Goal: Information Seeking & Learning: Compare options

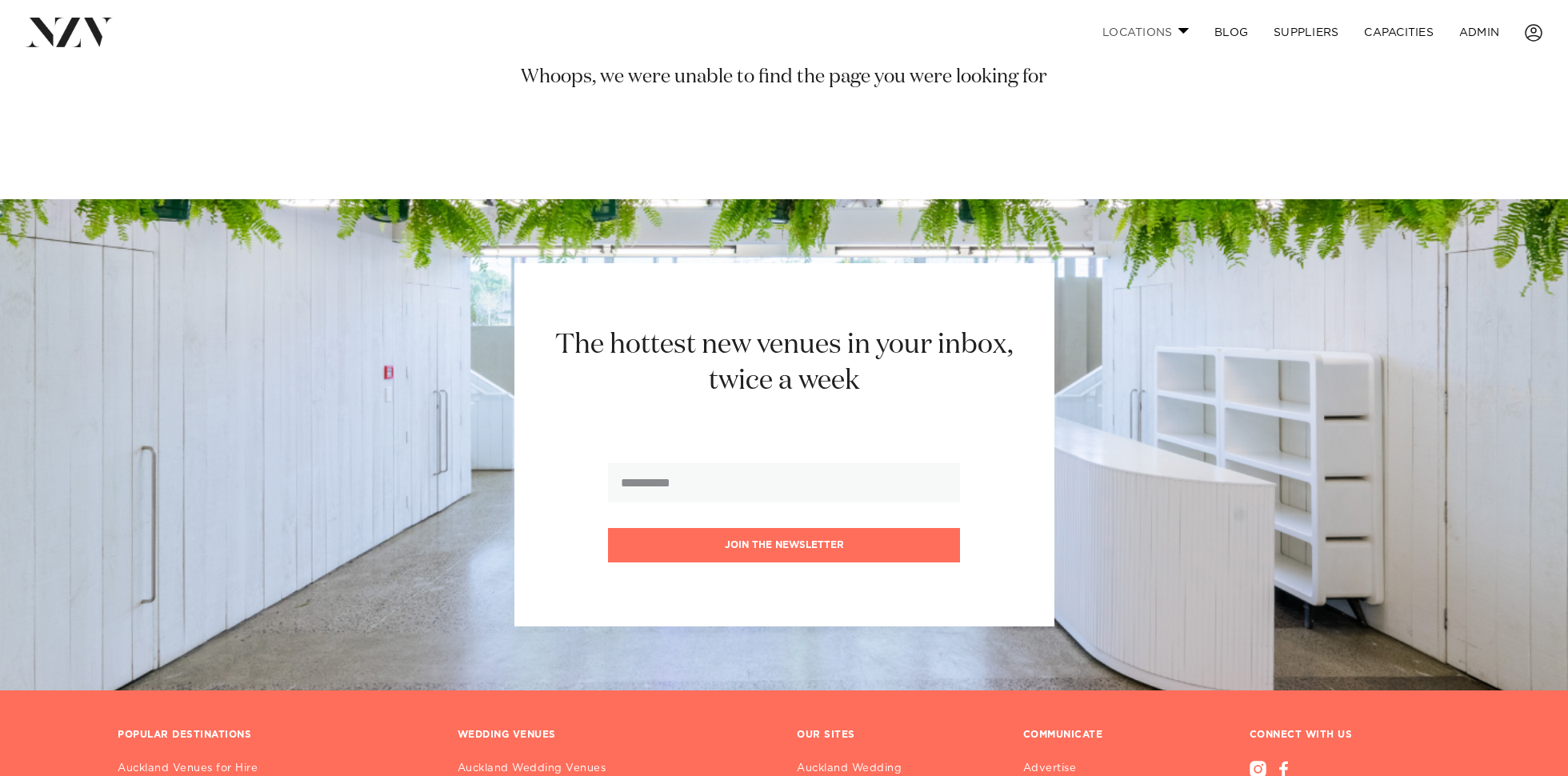
click at [1138, 29] on link "Locations" at bounding box center [1145, 32] width 112 height 34
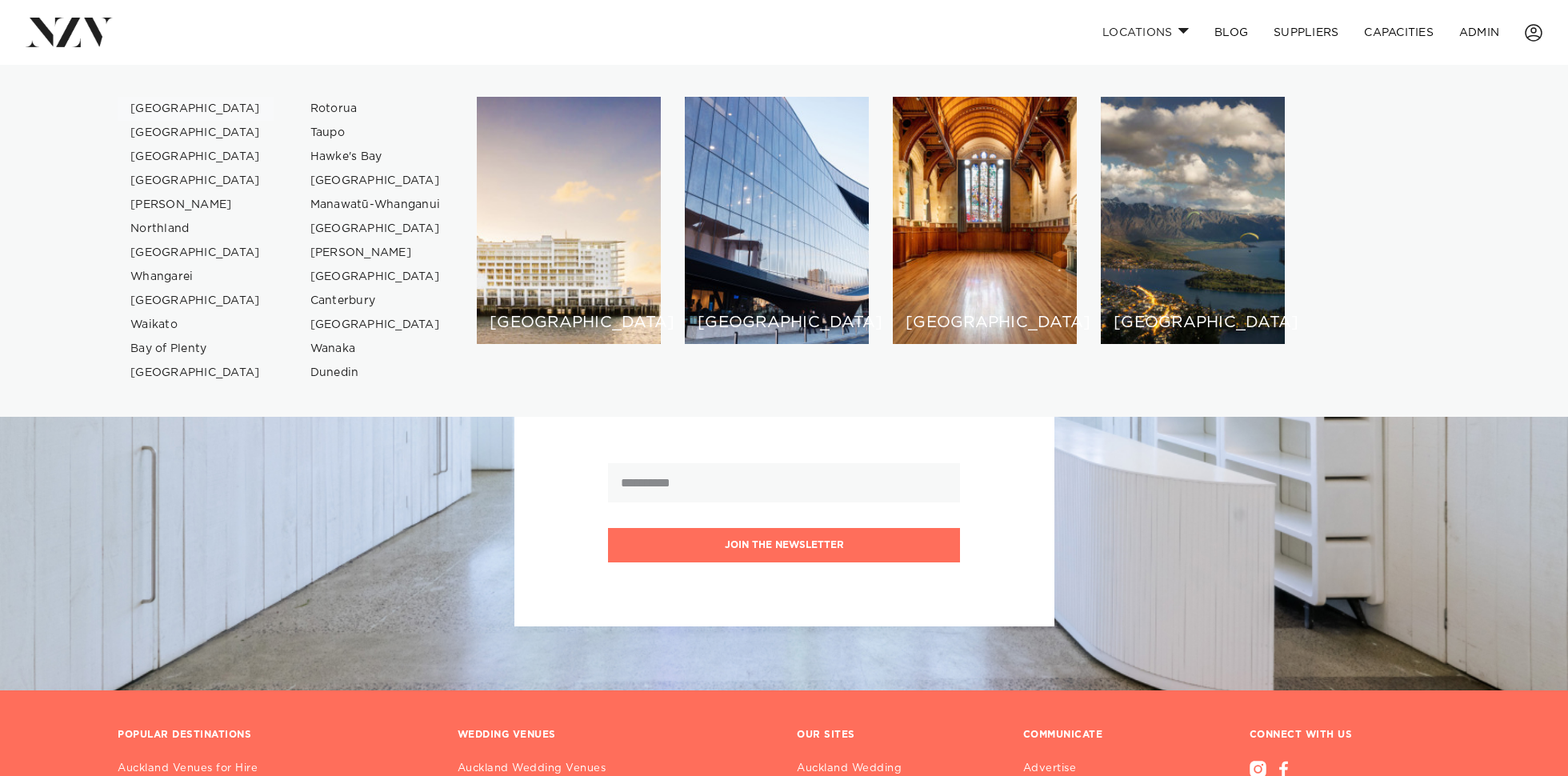
click at [138, 101] on link "[GEOGRAPHIC_DATA]" at bounding box center [195, 108] width 156 height 24
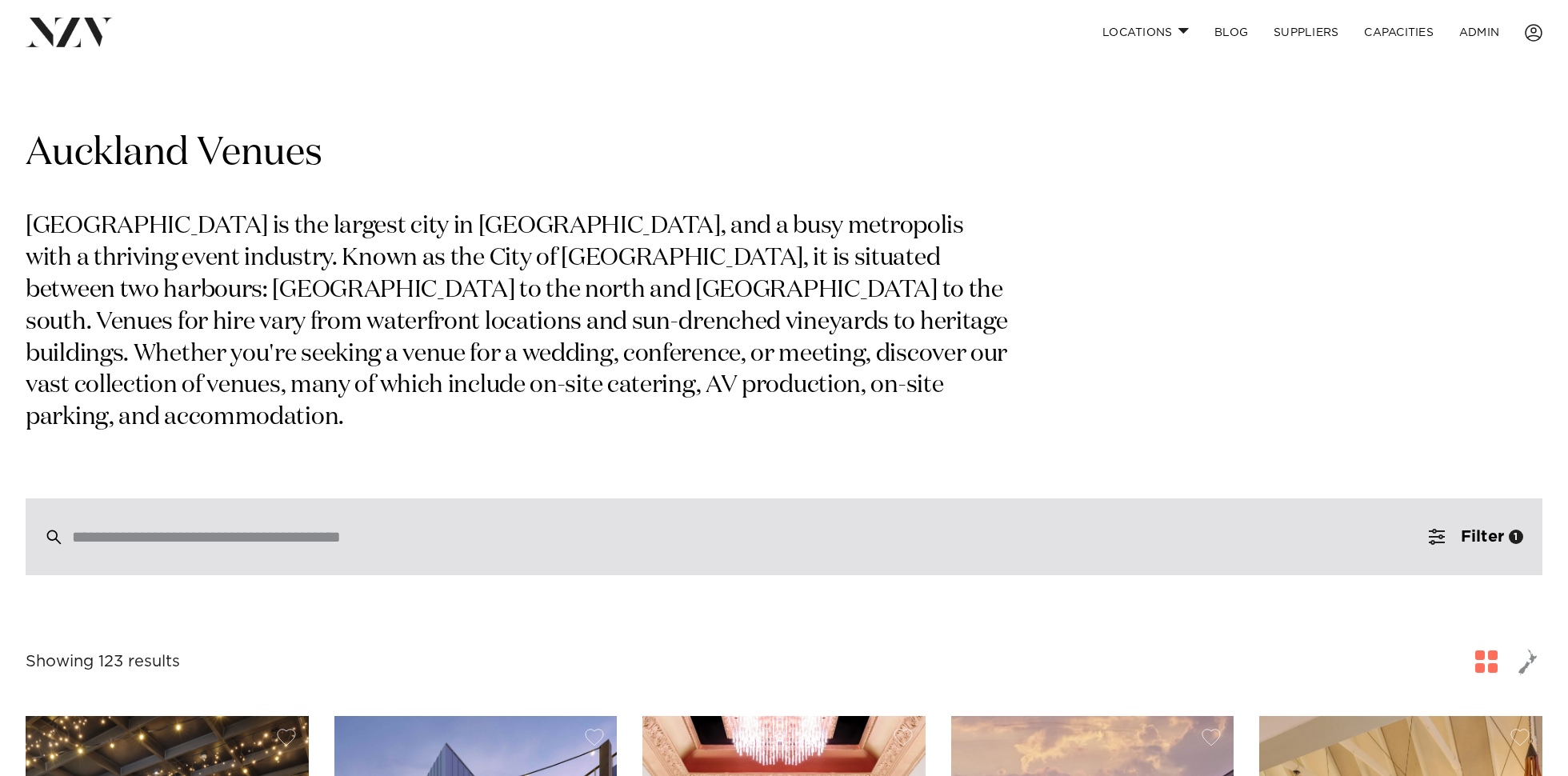
click at [255, 528] on input "search" at bounding box center [749, 537] width 1356 height 18
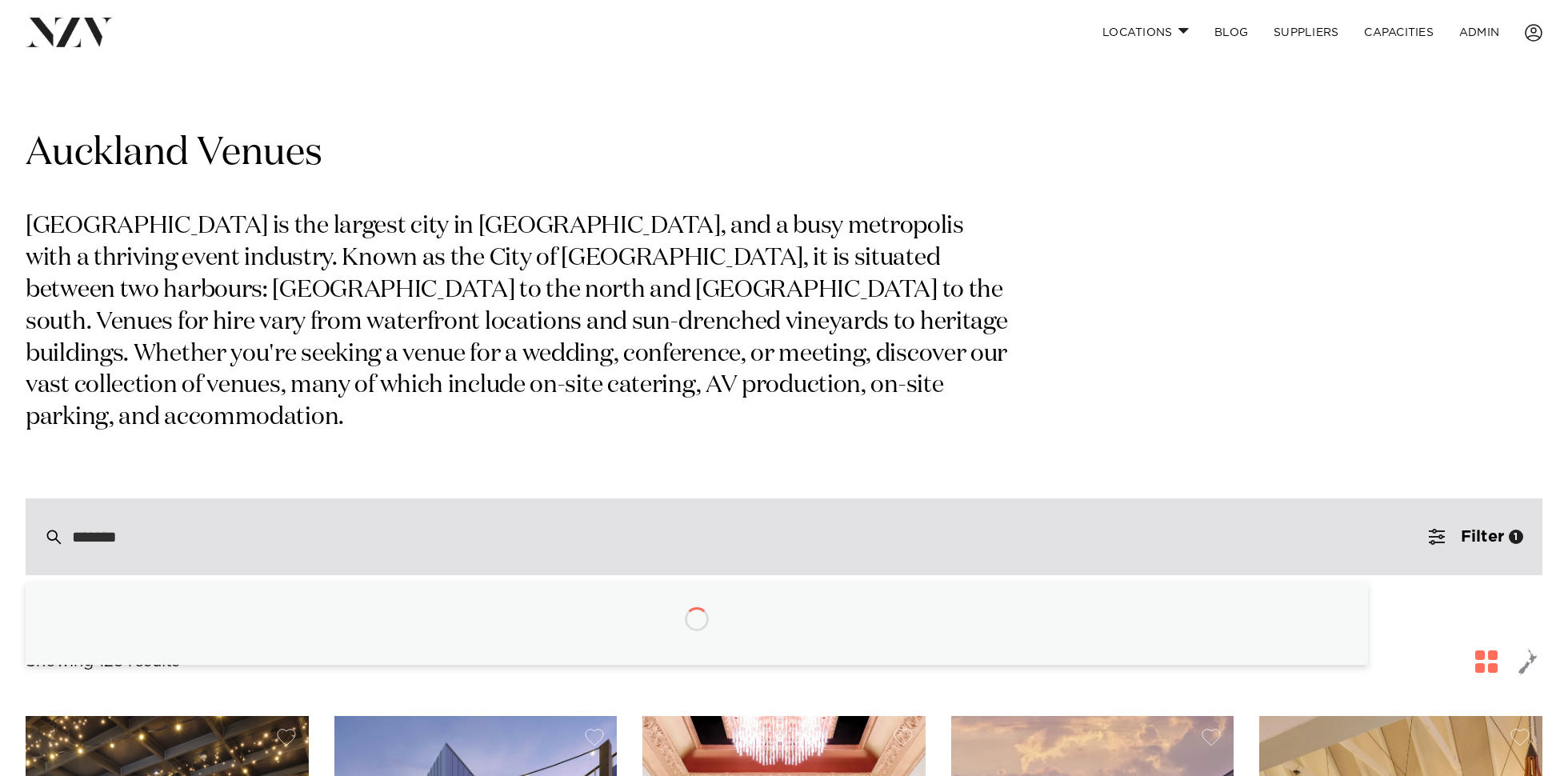
type input "******"
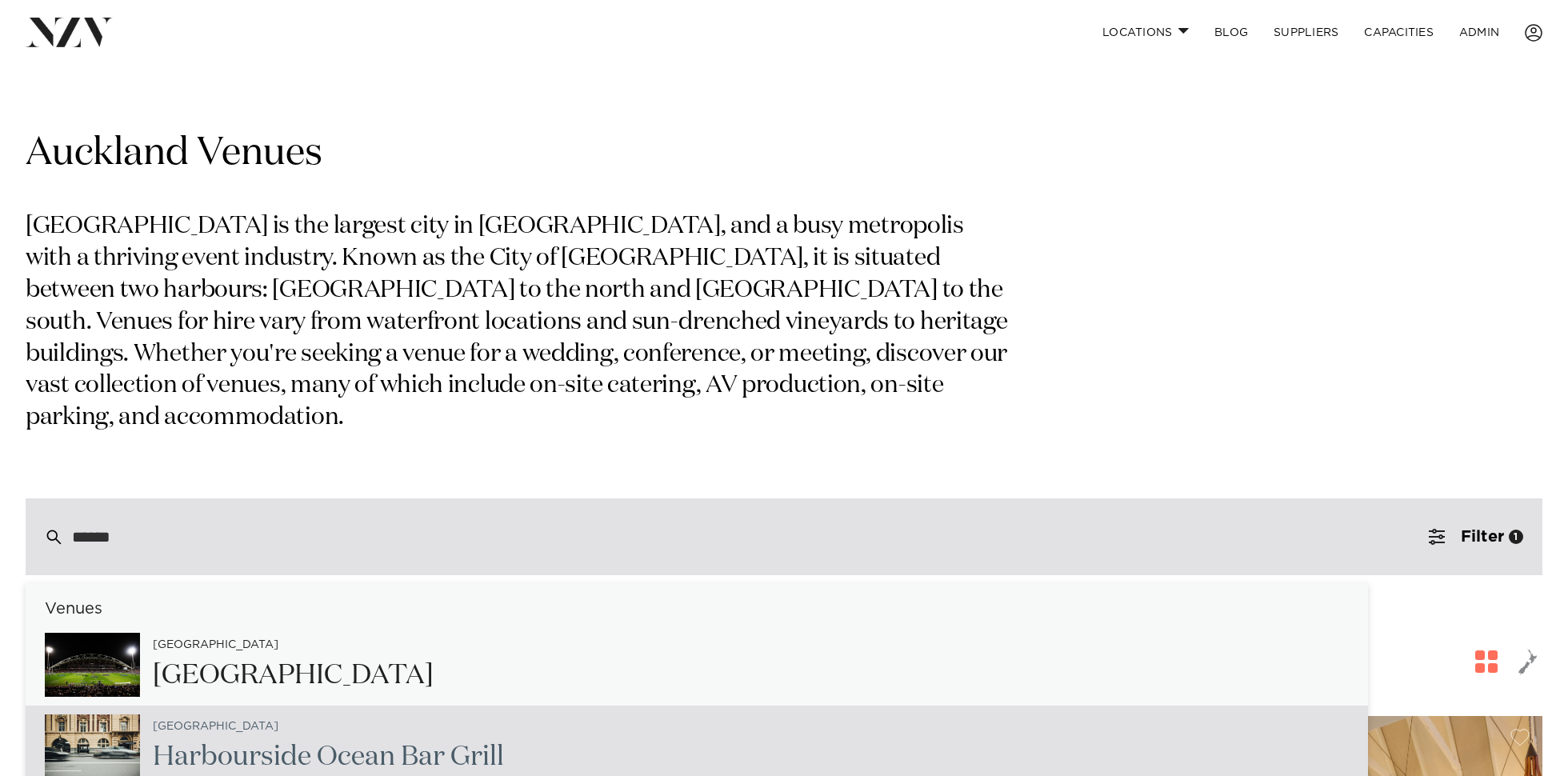
click at [383, 744] on div "Auckland Harbourside Ocean Bar Grill" at bounding box center [321, 746] width 364 height 65
type input "**********"
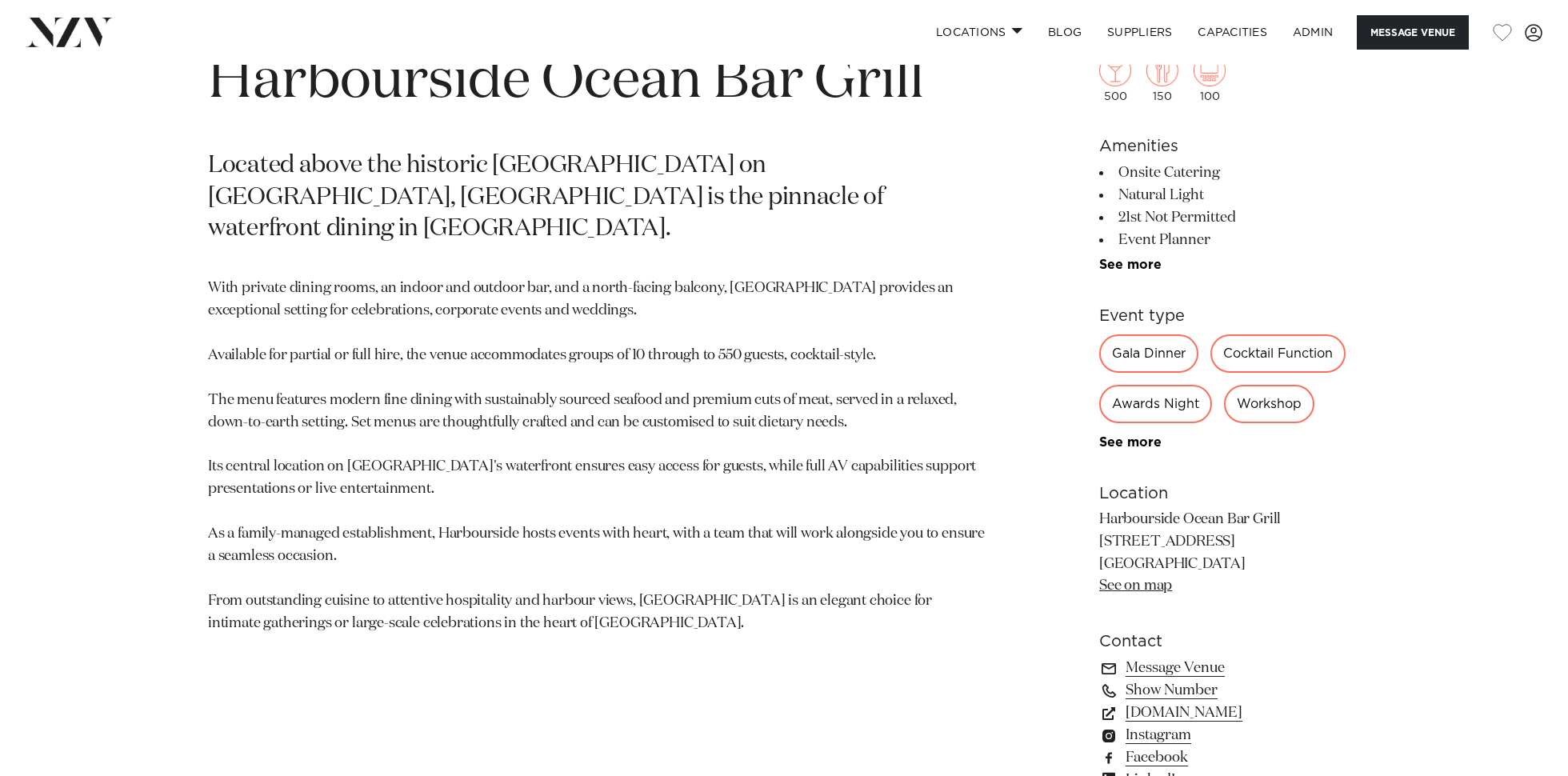
scroll to position [678, 0]
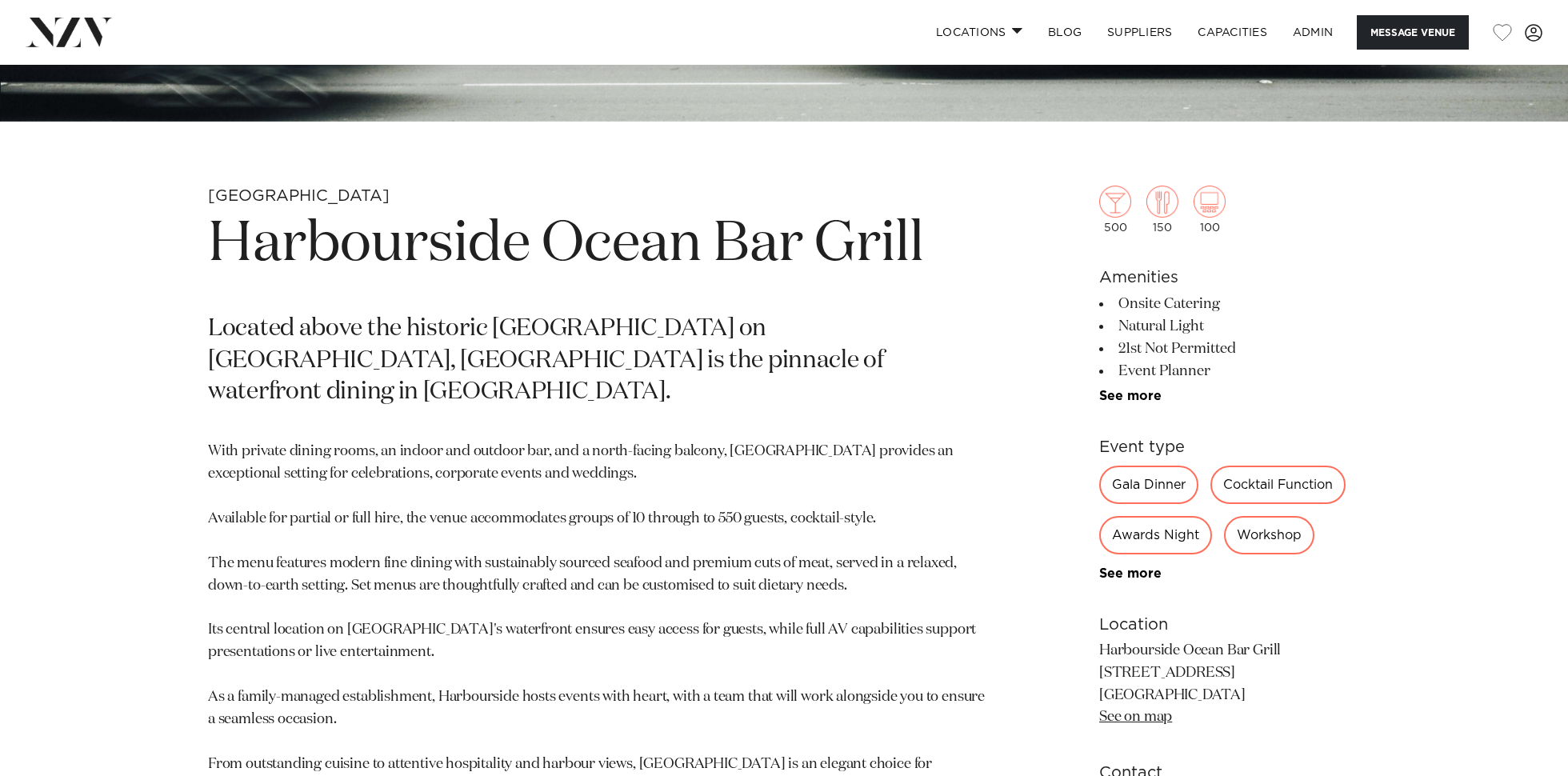
click at [677, 325] on p "Located above the historic [GEOGRAPHIC_DATA] on [GEOGRAPHIC_DATA], [GEOGRAPHIC_…" at bounding box center [596, 361] width 778 height 96
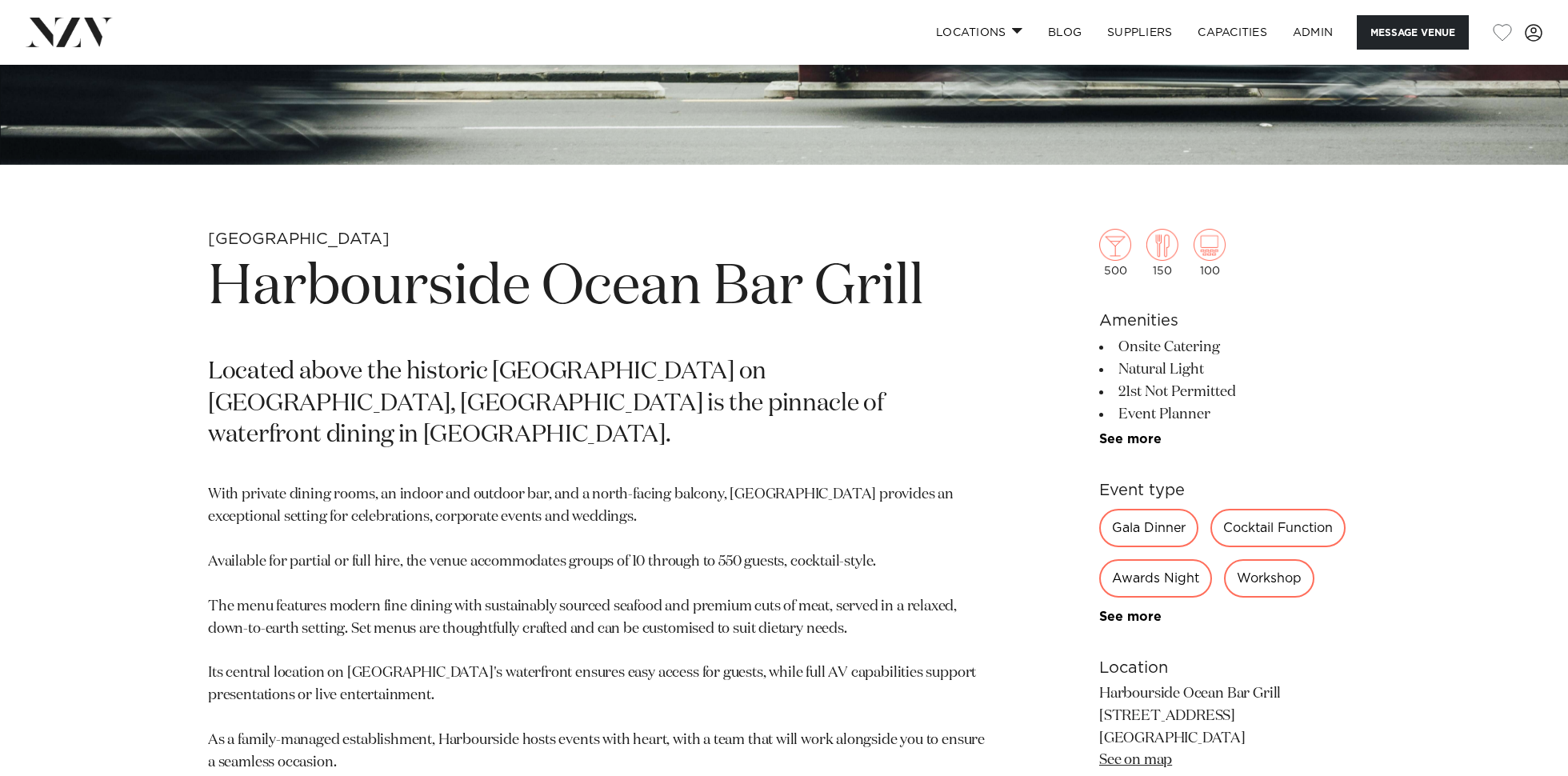
click at [678, 279] on h1 "Harbourside Ocean Bar Grill" at bounding box center [596, 288] width 778 height 73
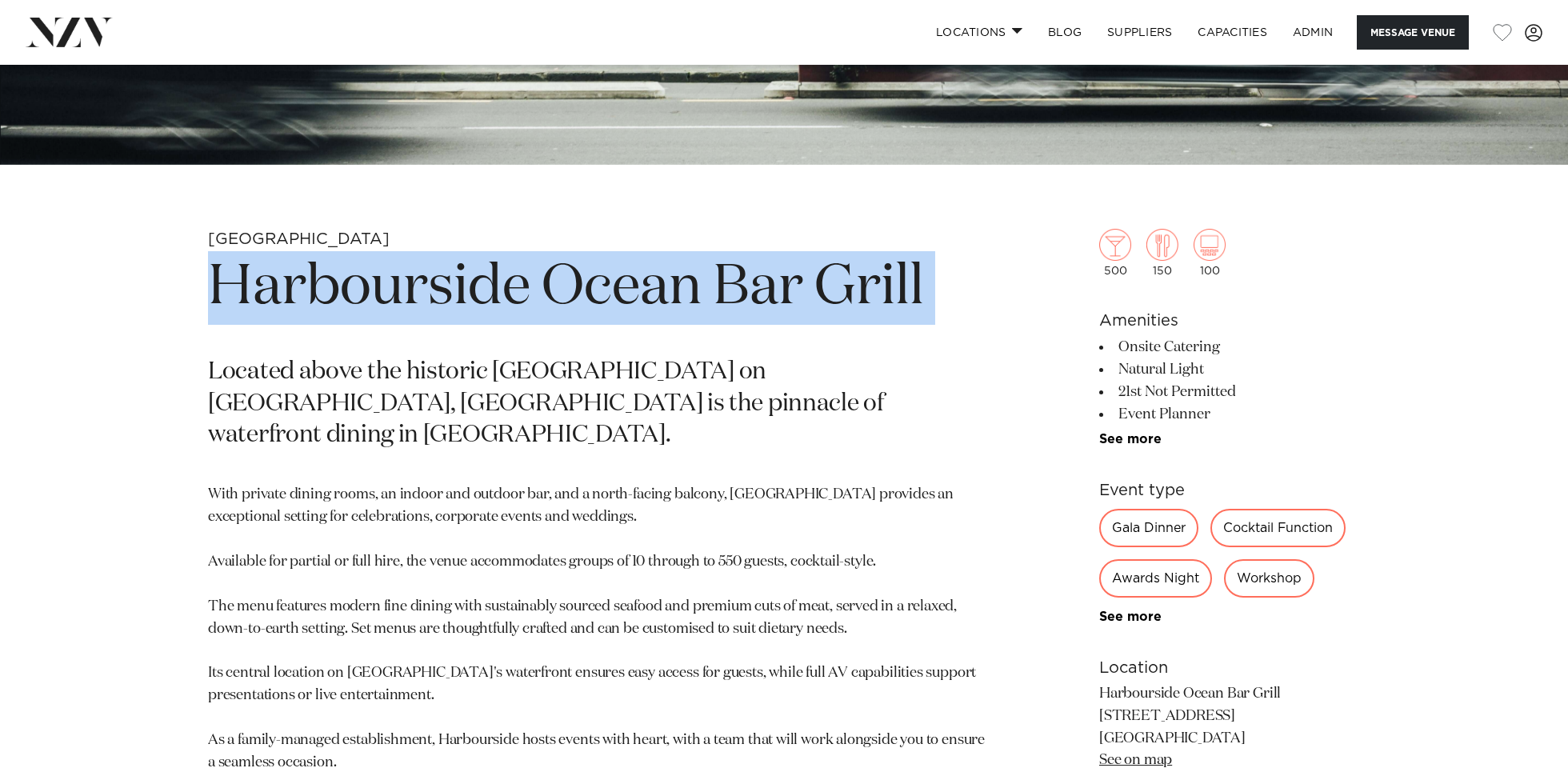
click at [678, 279] on h1 "Harbourside Ocean Bar Grill" at bounding box center [596, 288] width 778 height 73
copy section "Harbourside Ocean Bar Grill"
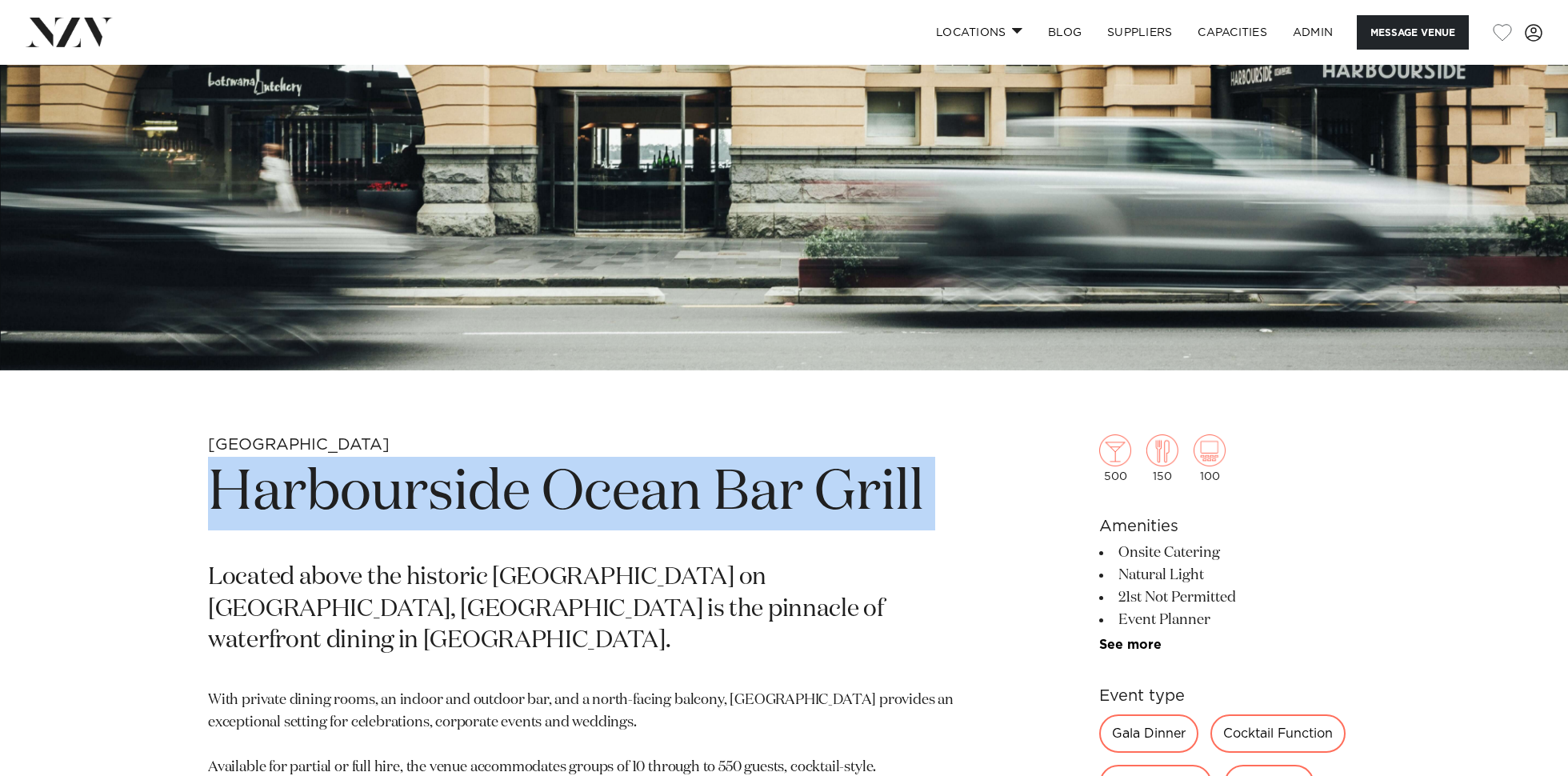
scroll to position [320, 0]
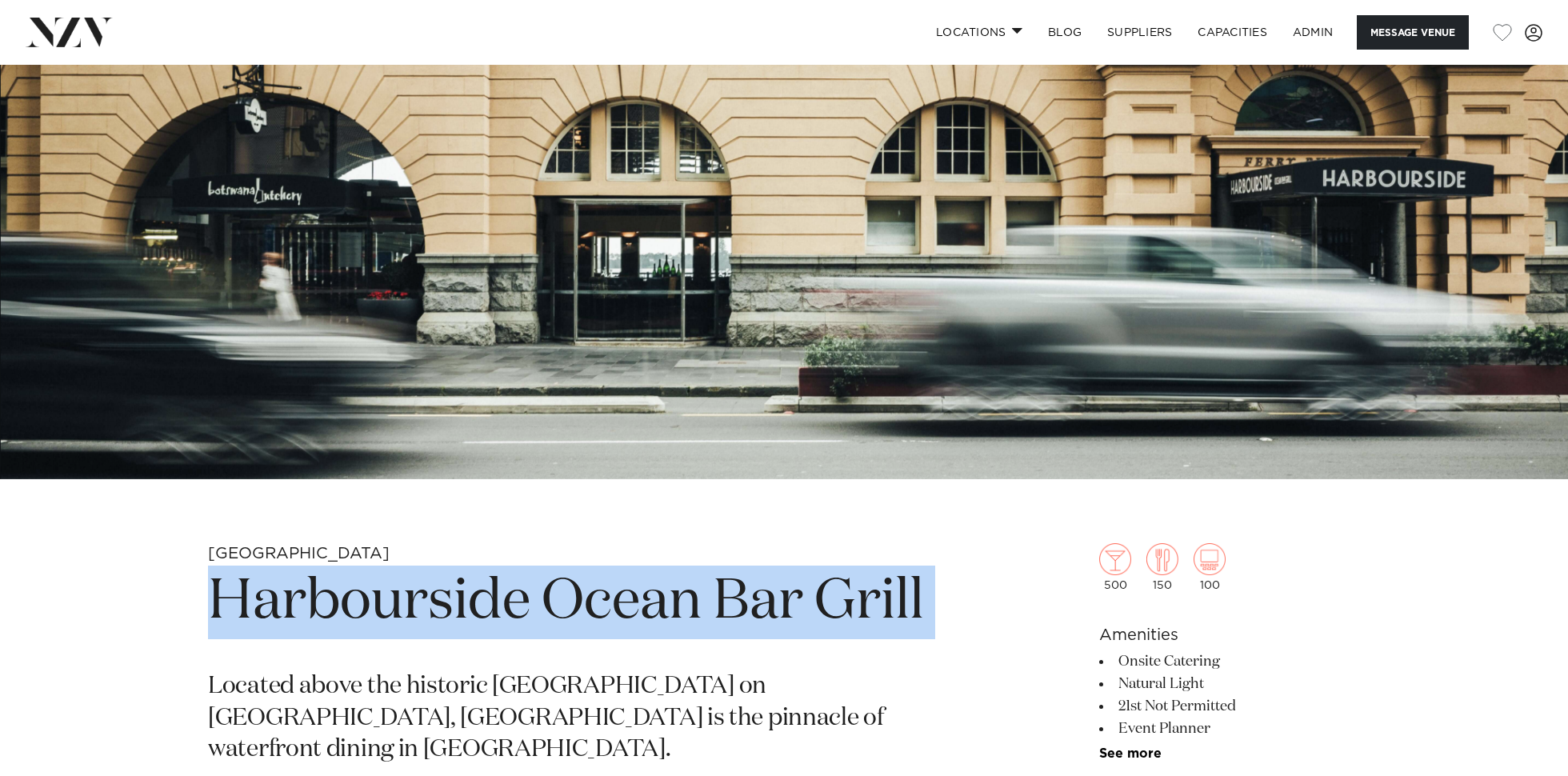
click at [726, 243] on img at bounding box center [784, 111] width 1568 height 735
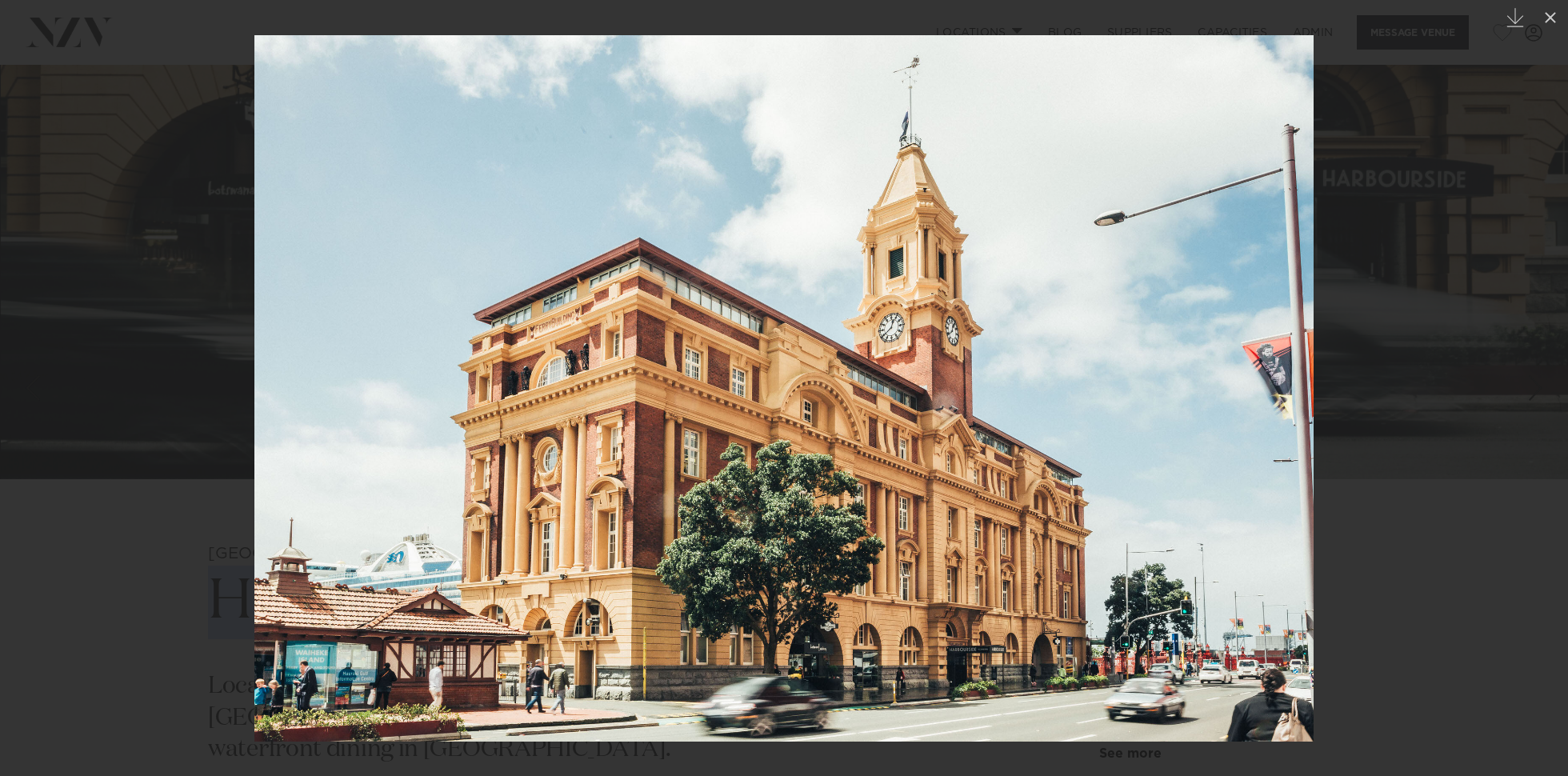
click at [690, 372] on img at bounding box center [783, 388] width 1059 height 706
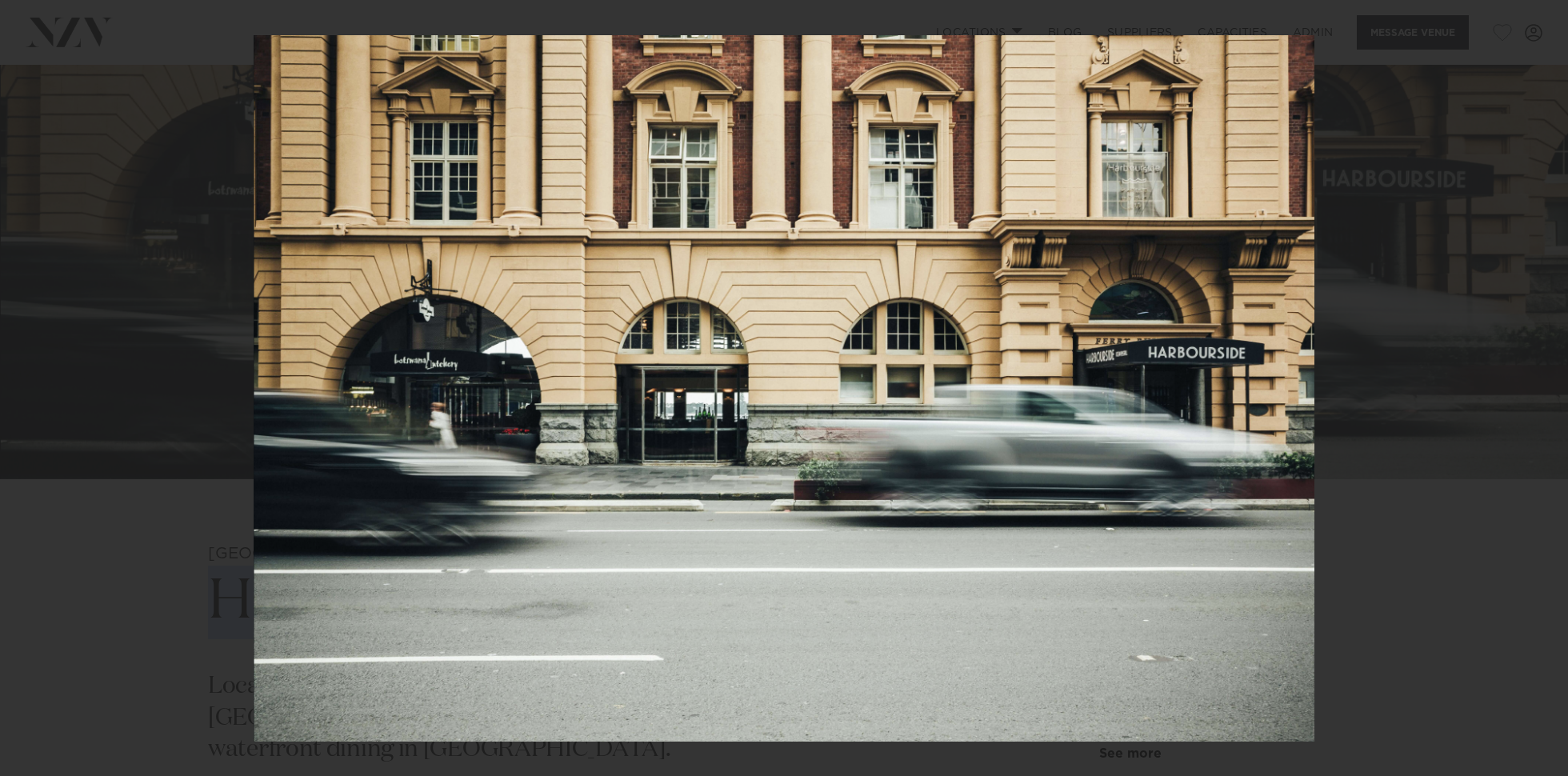
drag, startPoint x: 169, startPoint y: 221, endPoint x: 288, endPoint y: 131, distance: 149.2
click at [169, 221] on div at bounding box center [784, 388] width 1568 height 776
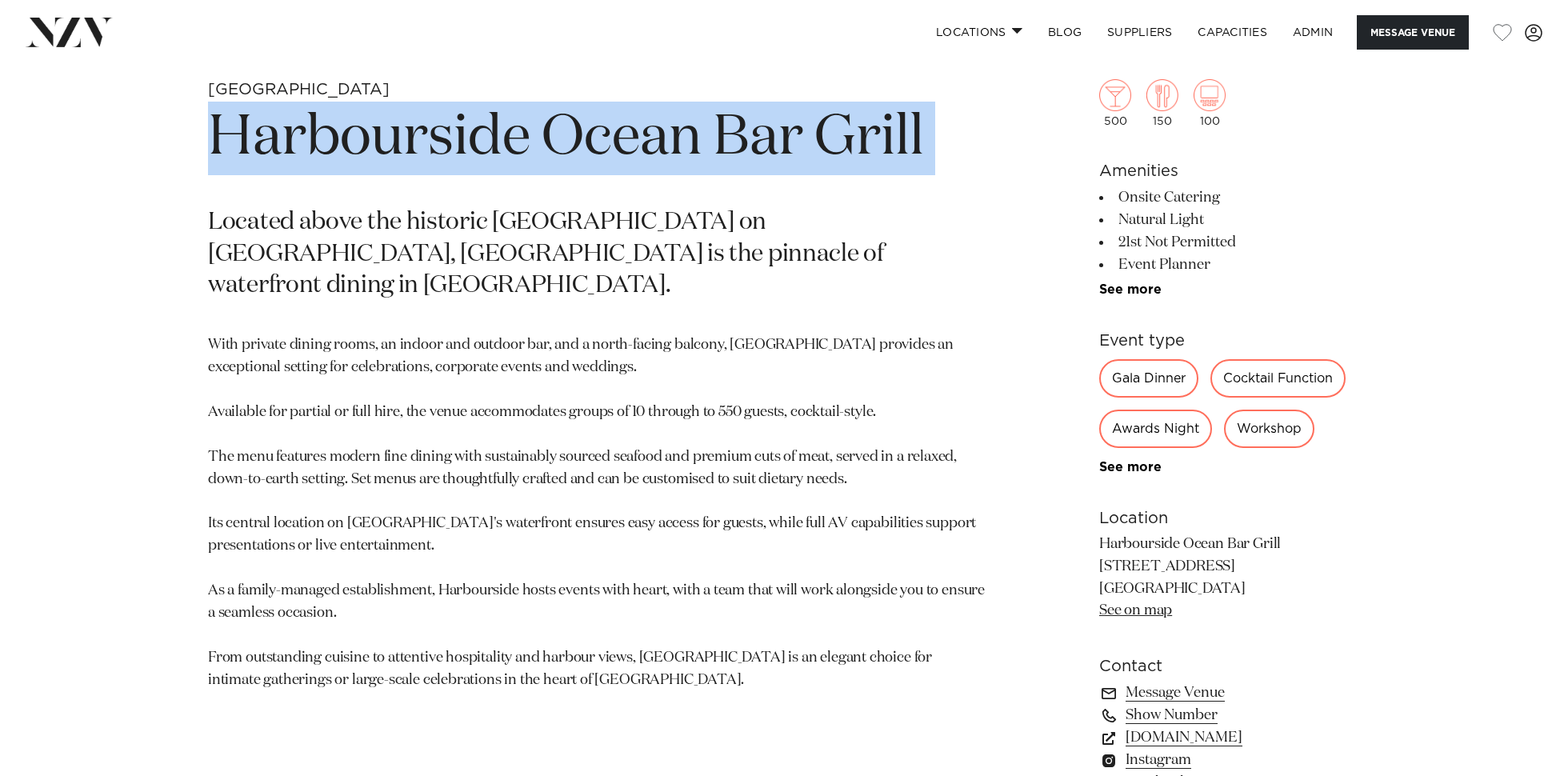
scroll to position [827, 0]
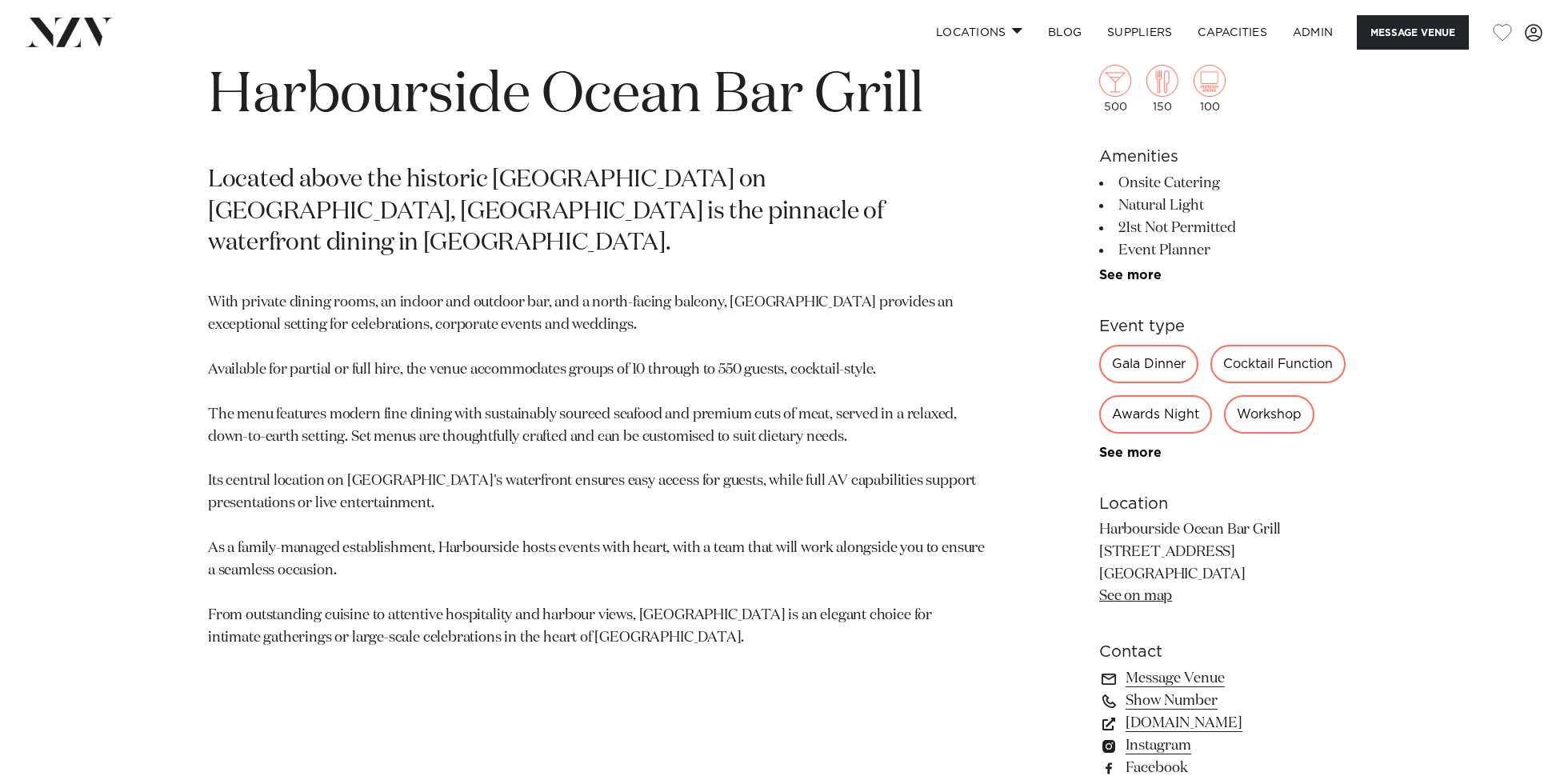
click at [307, 327] on p "With private dining rooms, an indoor and outdoor bar, and a north-facing balcon…" at bounding box center [596, 470] width 778 height 357
drag, startPoint x: 549, startPoint y: 514, endPoint x: 195, endPoint y: 164, distance: 497.8
click at [195, 164] on div "Auckland Harbourside Ocean Bar Grill Located above the historic Ferry Terminal …" at bounding box center [783, 473] width 1361 height 874
copy section "Located above the historic Ferry Terminal on Quay Street, Harbourside Ocean Bar…"
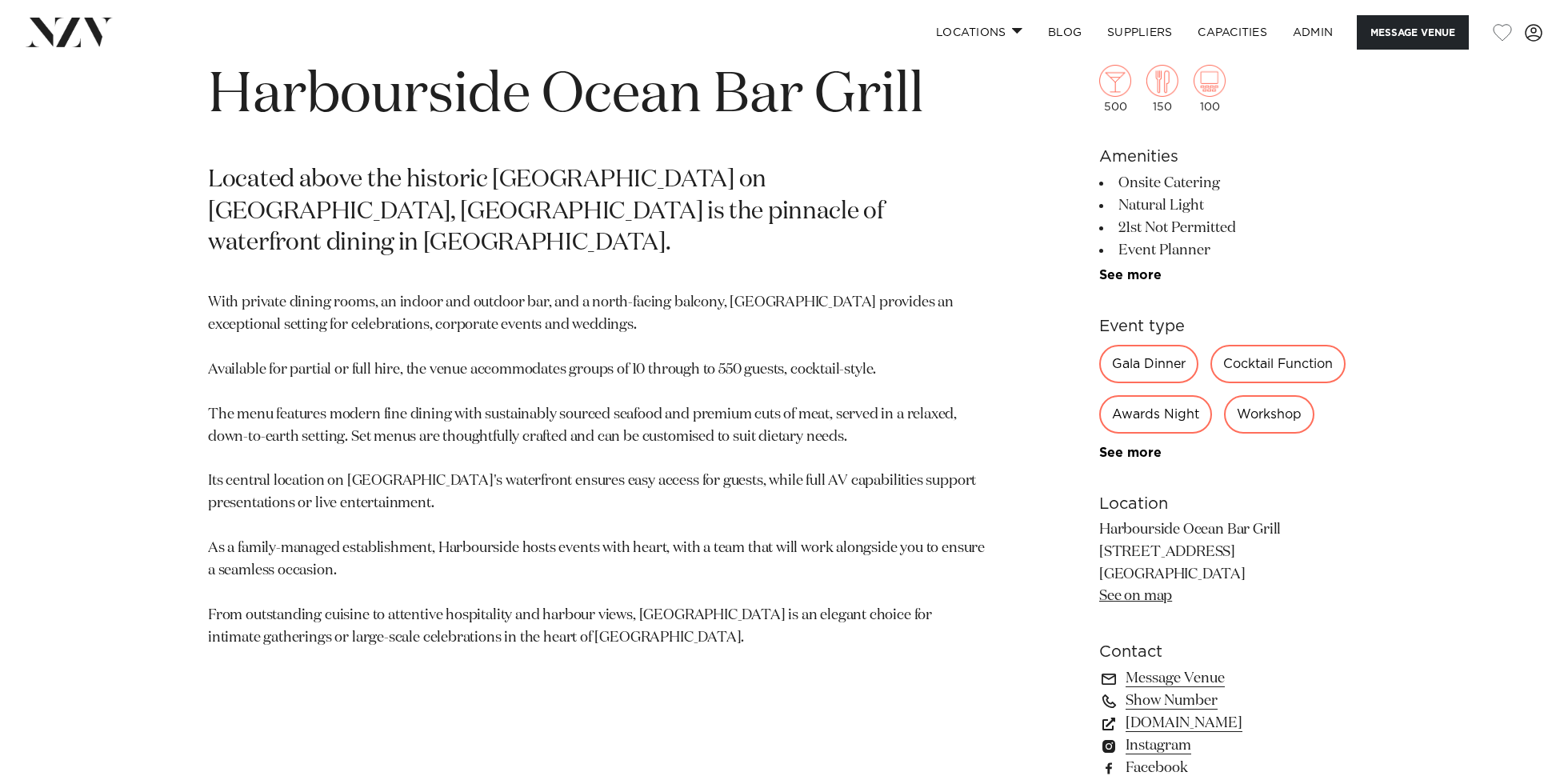
click at [882, 212] on p "Located above the historic Ferry Terminal on Quay Street, Harbourside Ocean Bar…" at bounding box center [596, 212] width 778 height 96
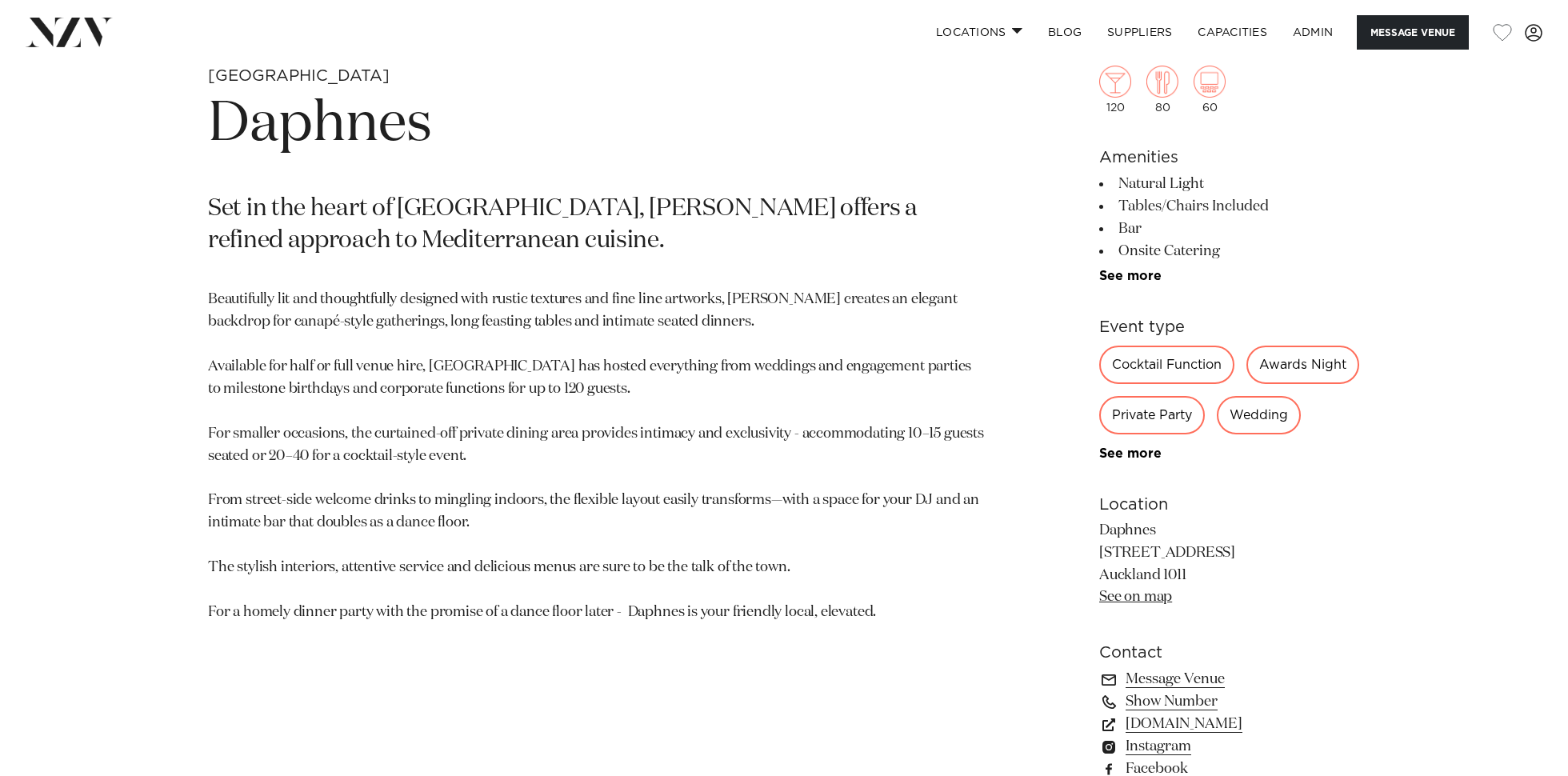
scroll to position [570, 0]
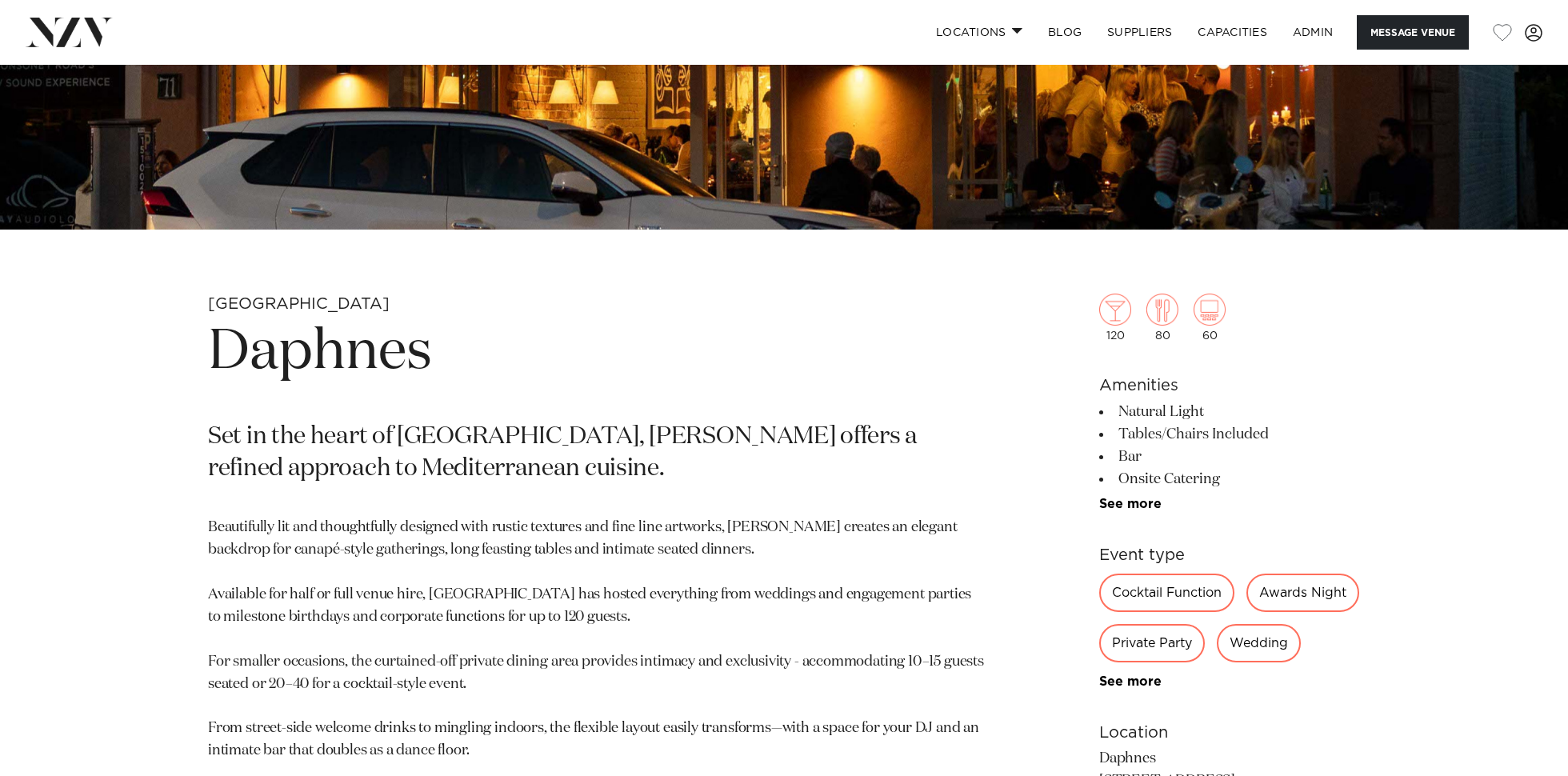
click at [370, 346] on h1 "Daphnes" at bounding box center [596, 353] width 778 height 73
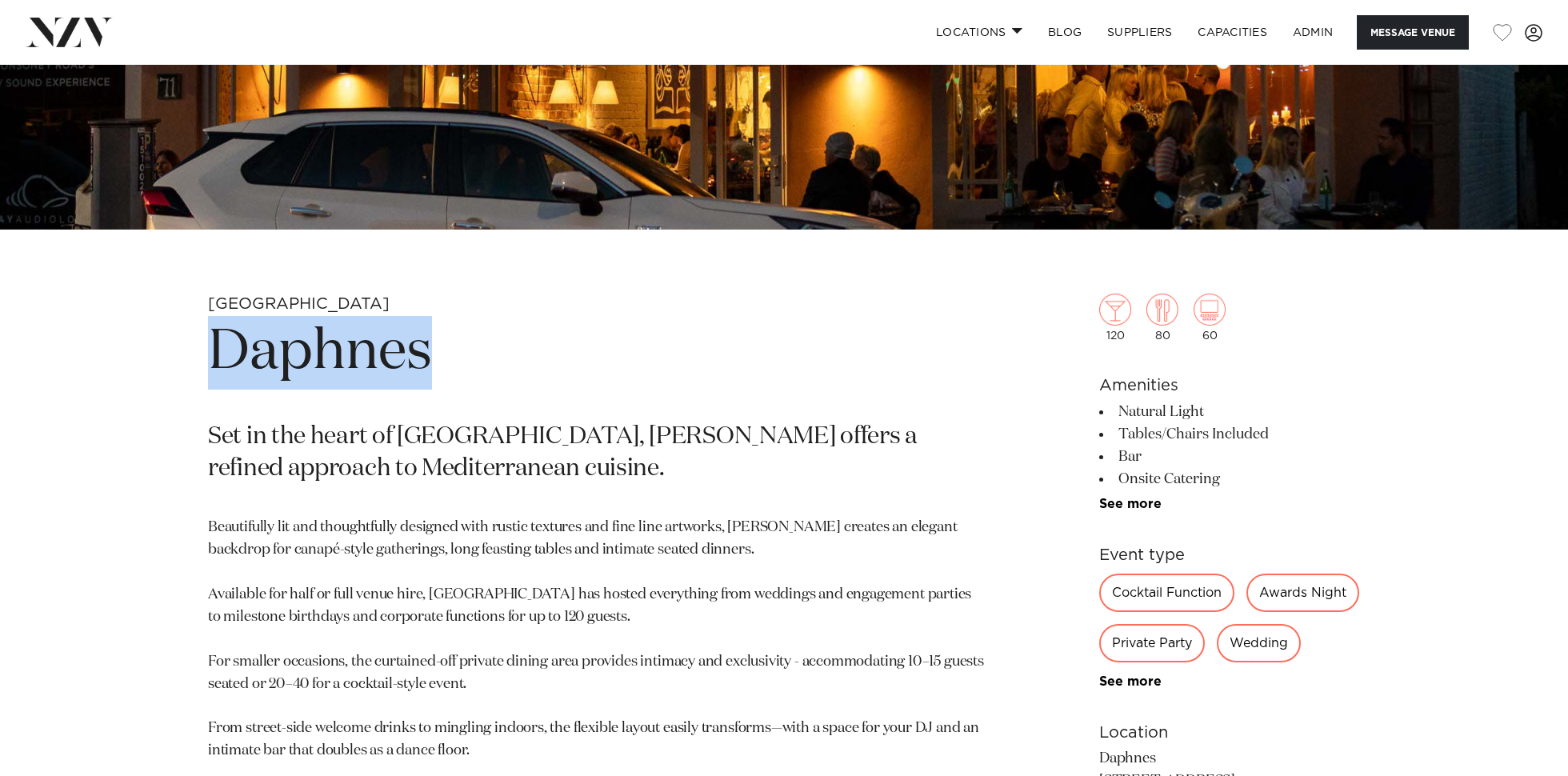
click at [370, 346] on h1 "Daphnes" at bounding box center [596, 353] width 778 height 73
copy section "Daphnes"
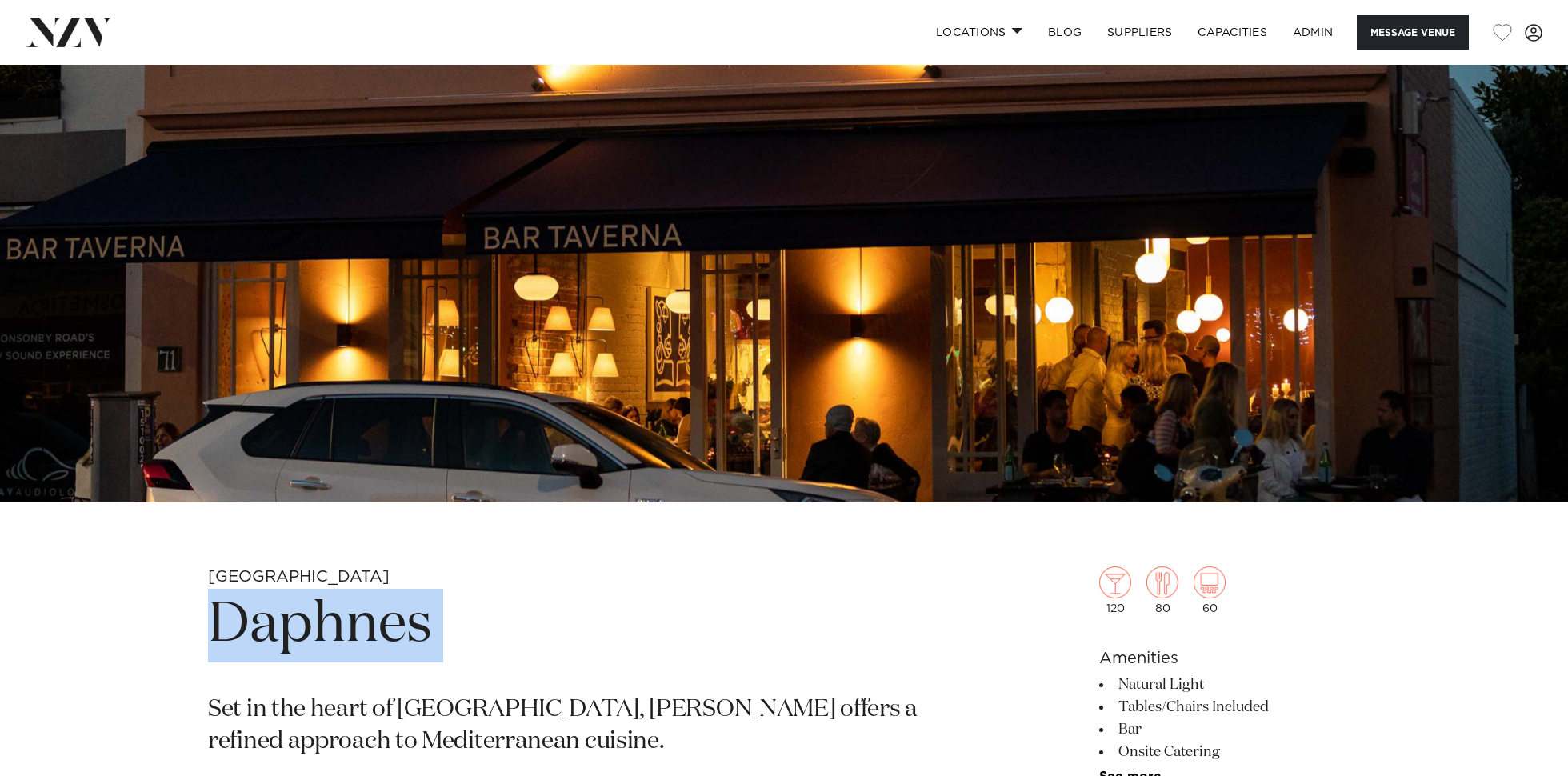
scroll to position [109, 0]
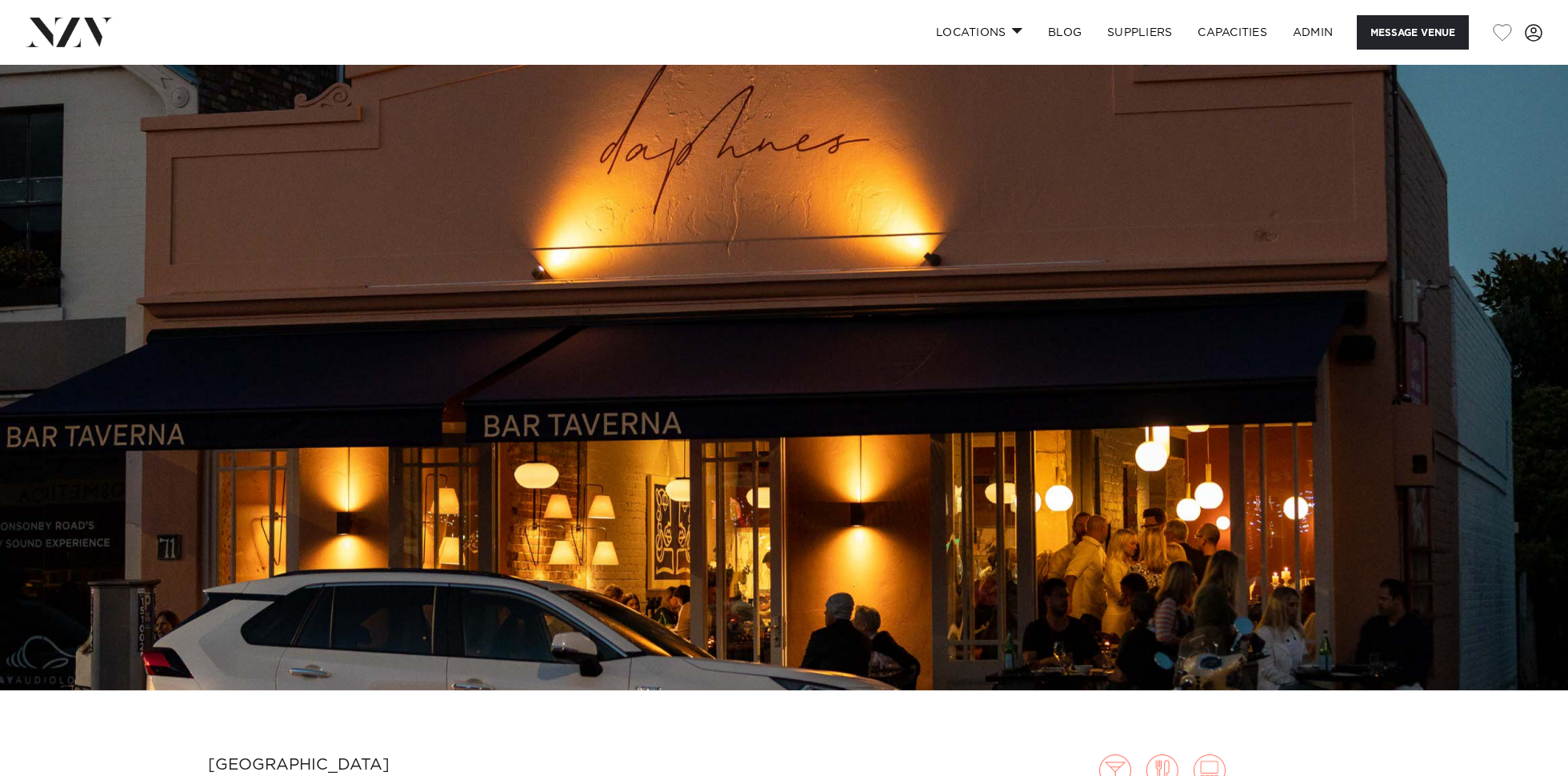
click at [618, 313] on img at bounding box center [784, 322] width 1568 height 735
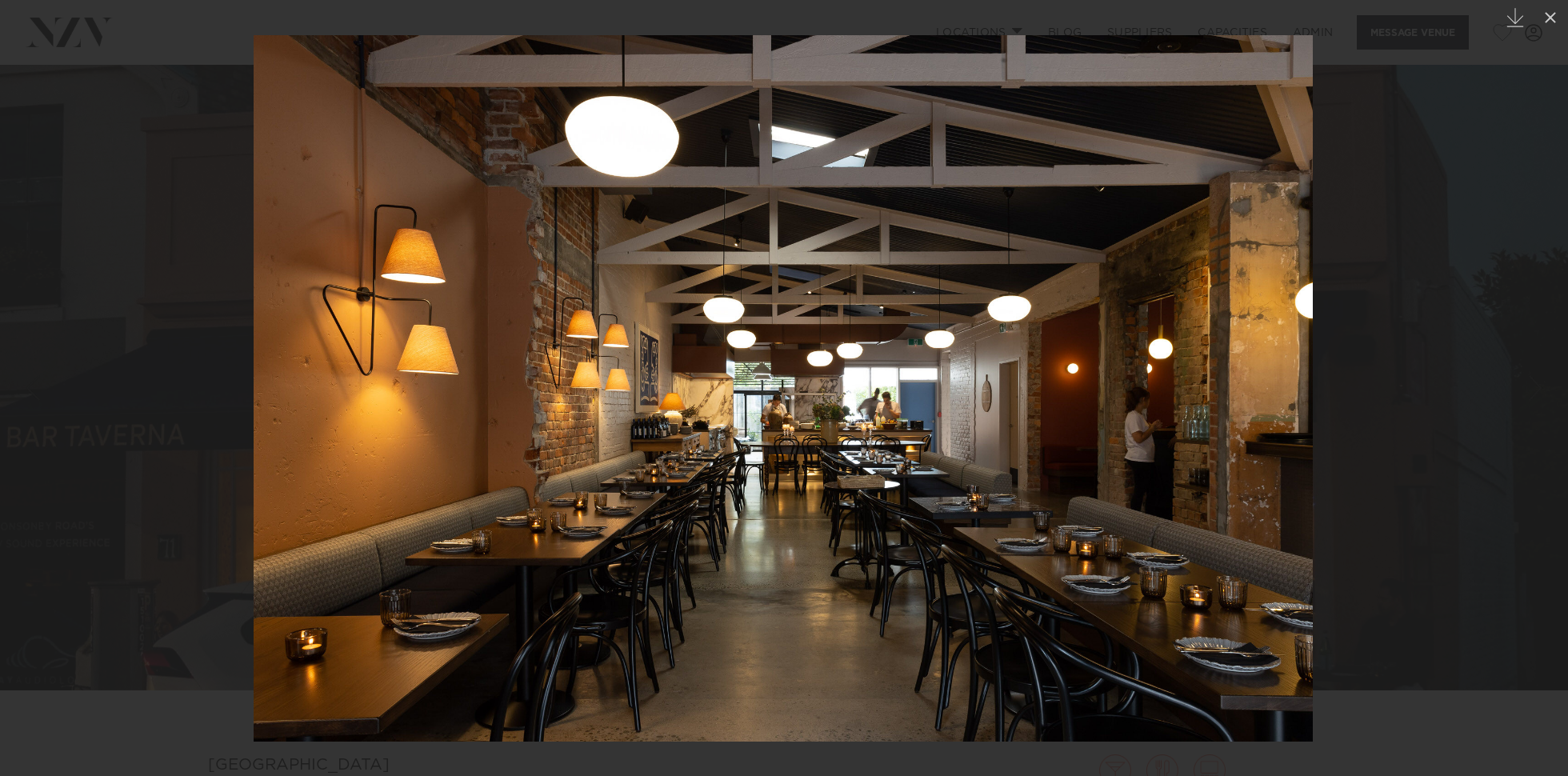
click at [93, 268] on div at bounding box center [784, 388] width 1568 height 776
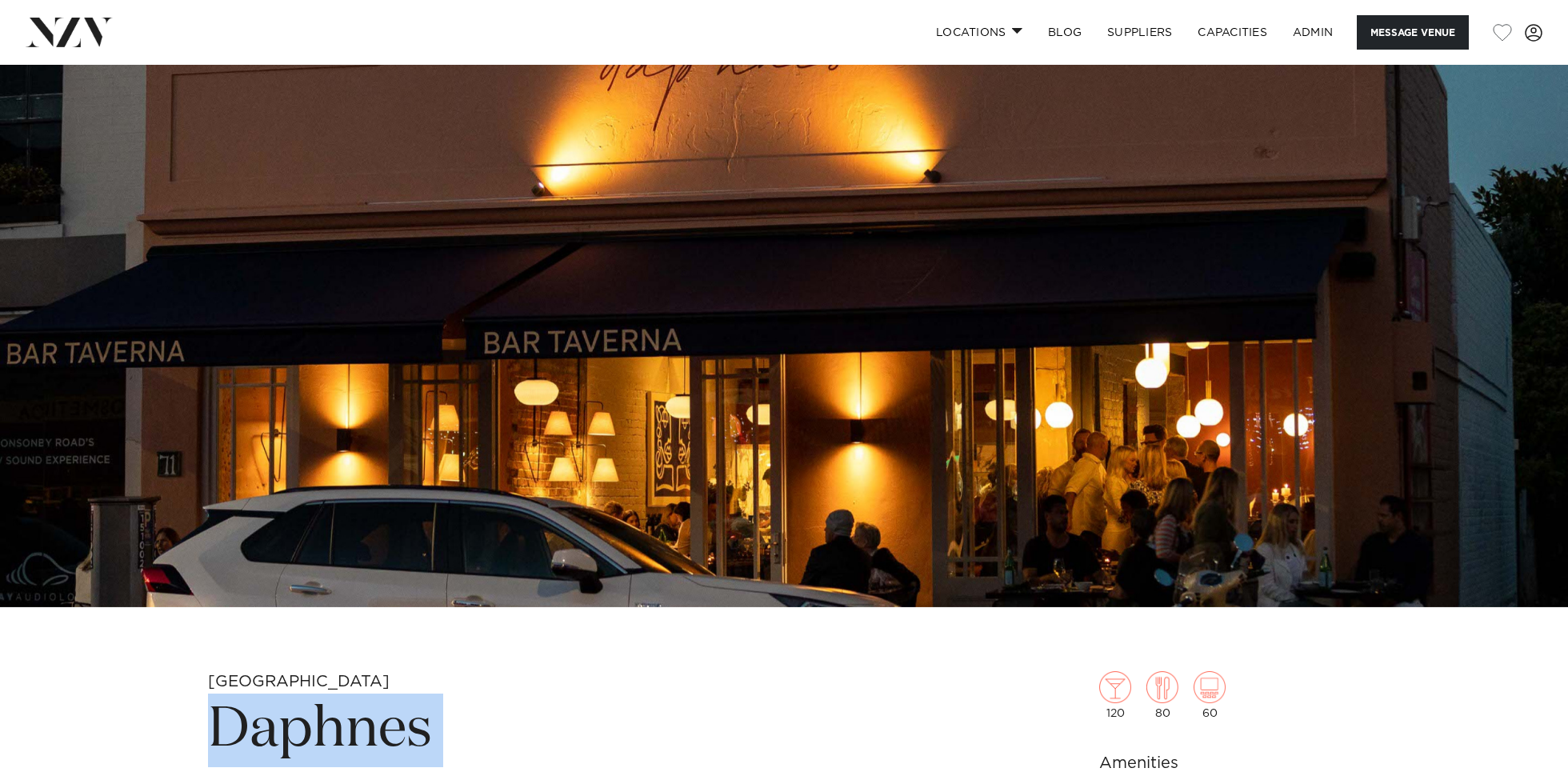
scroll to position [790, 0]
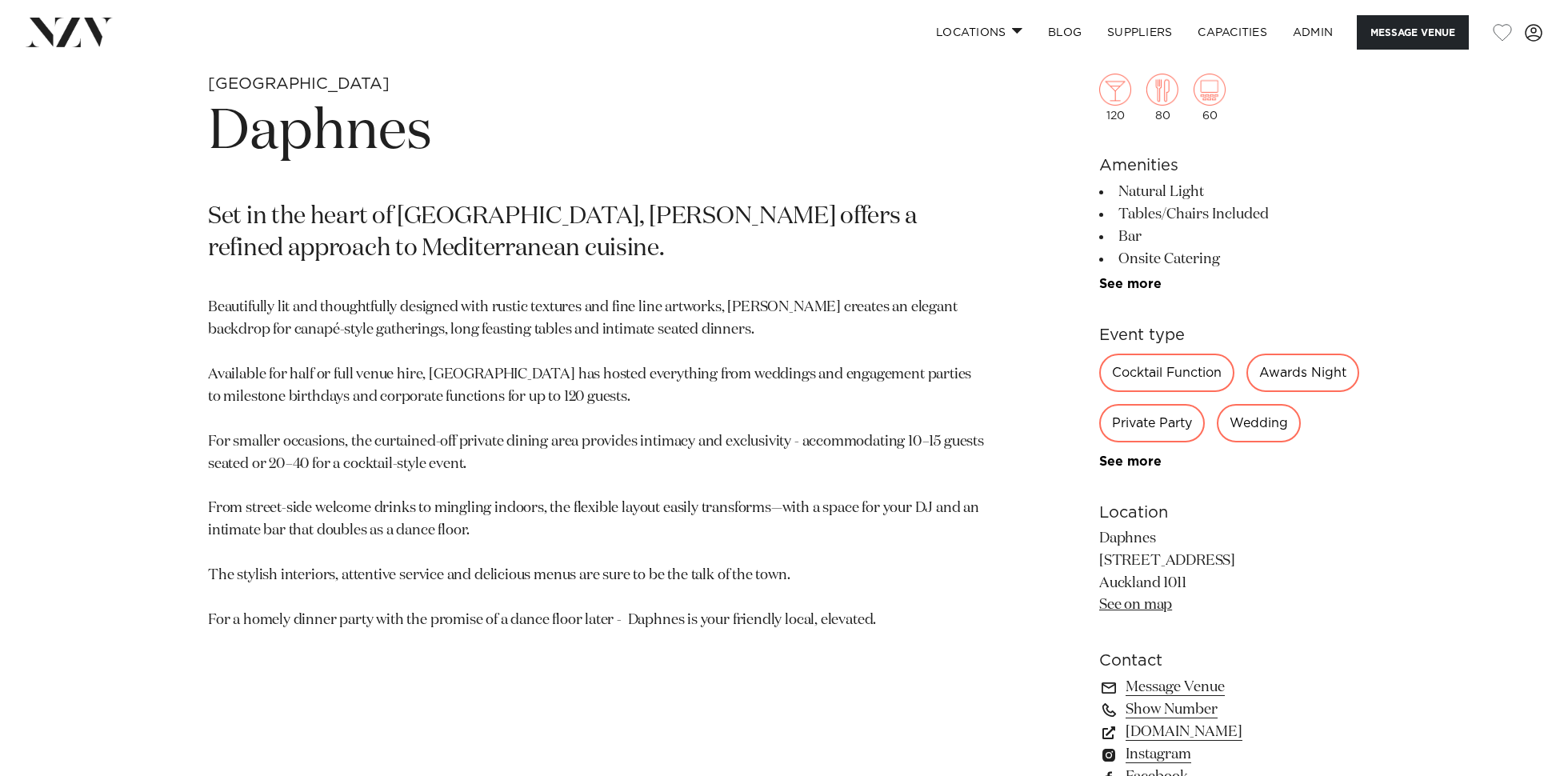
drag, startPoint x: 815, startPoint y: 507, endPoint x: 806, endPoint y: 504, distance: 9.5
click at [815, 506] on p "Beautifully lit and thoughtfully designed with rustic textures and fine line ar…" at bounding box center [596, 465] width 778 height 335
click at [943, 668] on section "Auckland Daphnes Set in the heart of Ponsonby, Daphnes offers a refined approac…" at bounding box center [596, 456] width 778 height 766
click at [658, 583] on p "Beautifully lit and thoughtfully designed with rustic textures and fine line ar…" at bounding box center [596, 465] width 778 height 335
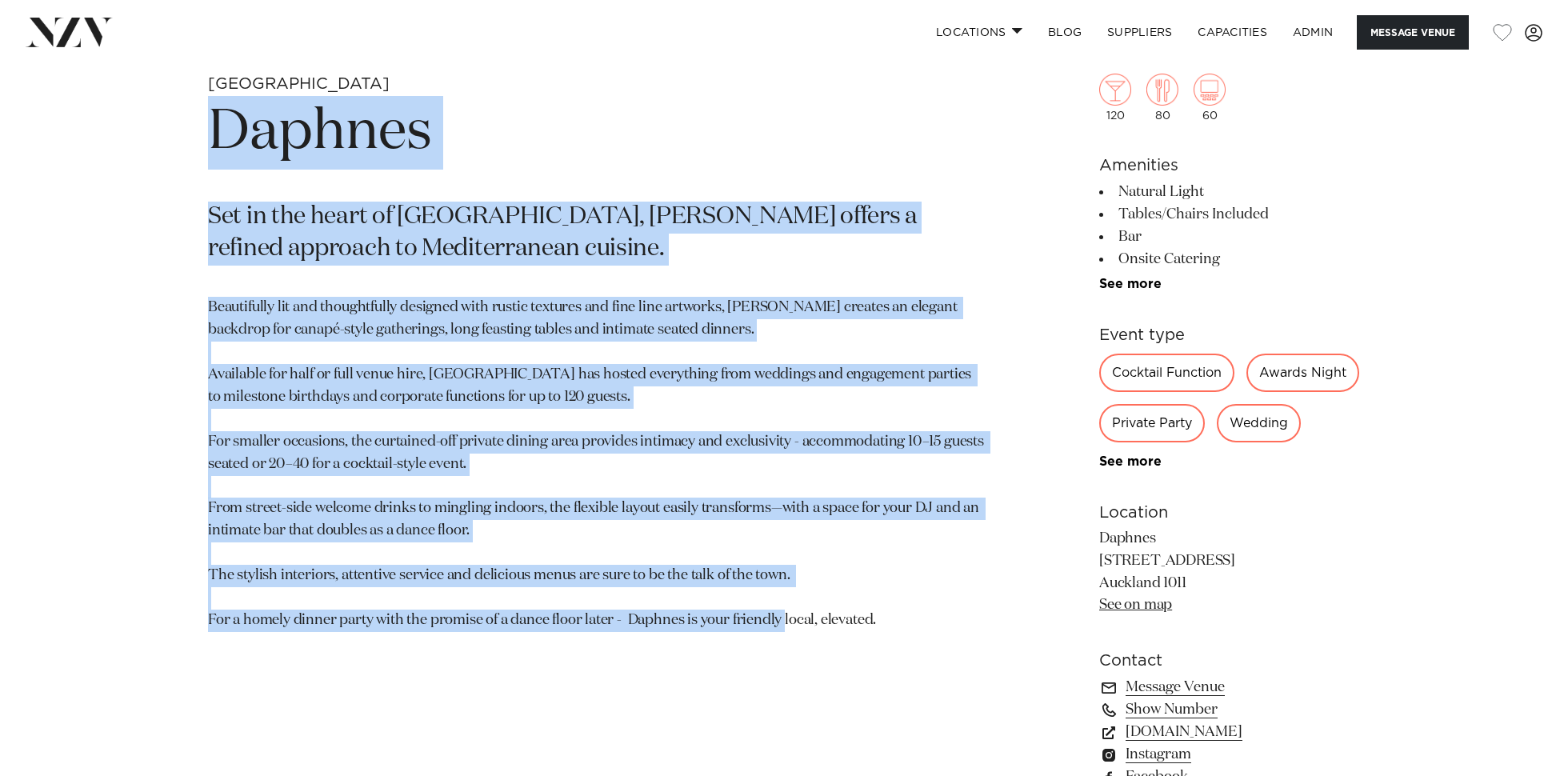
drag, startPoint x: 882, startPoint y: 627, endPoint x: 192, endPoint y: 109, distance: 862.8
click at [192, 109] on div "Auckland Daphnes Set in the heart of Ponsonby, Daphnes offers a refined approac…" at bounding box center [783, 456] width 1361 height 766
copy section "Daphnes Set in the heart of Ponsonby, Daphnes offers a refined approach to Medi…"
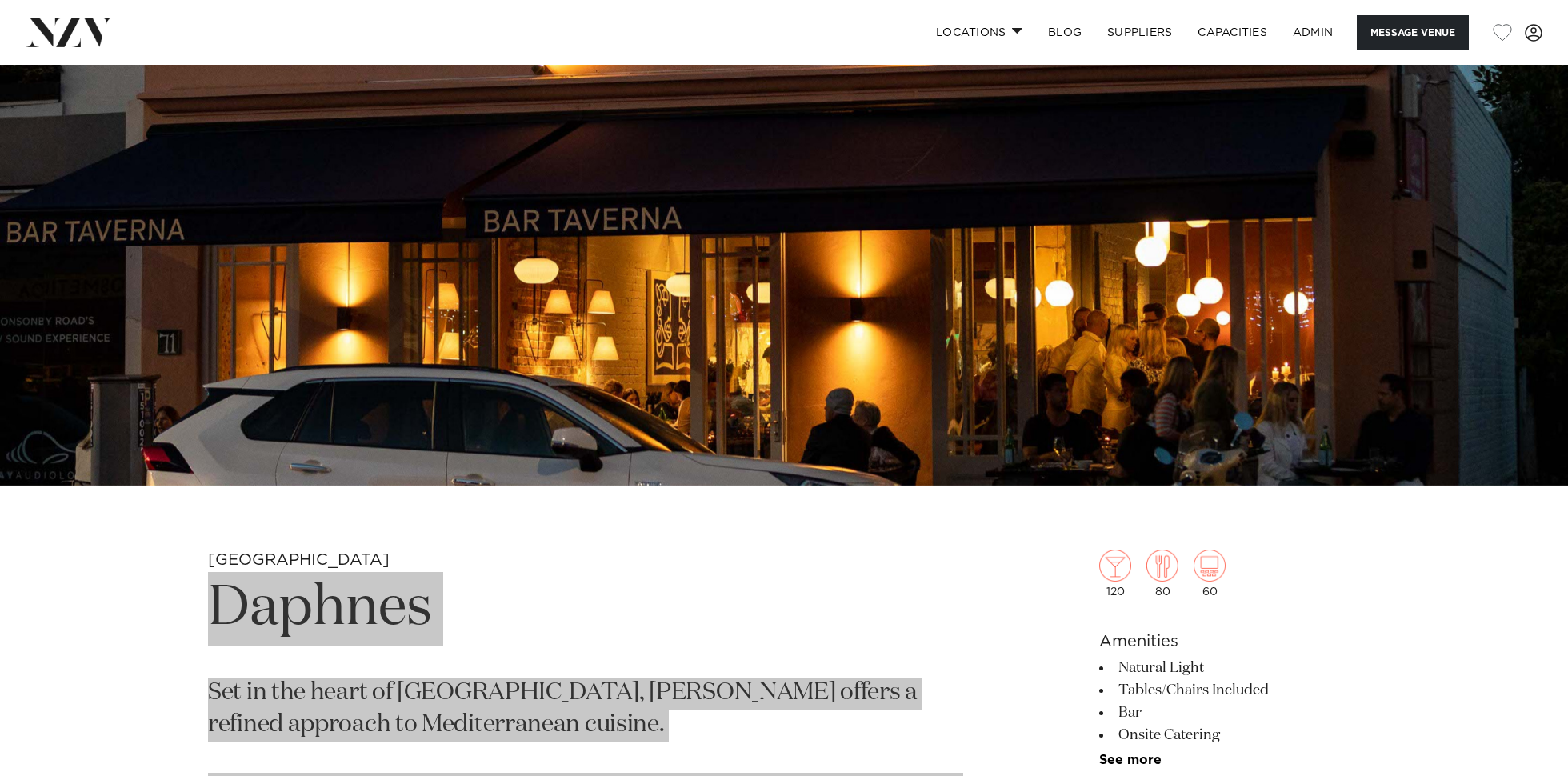
scroll to position [0, 0]
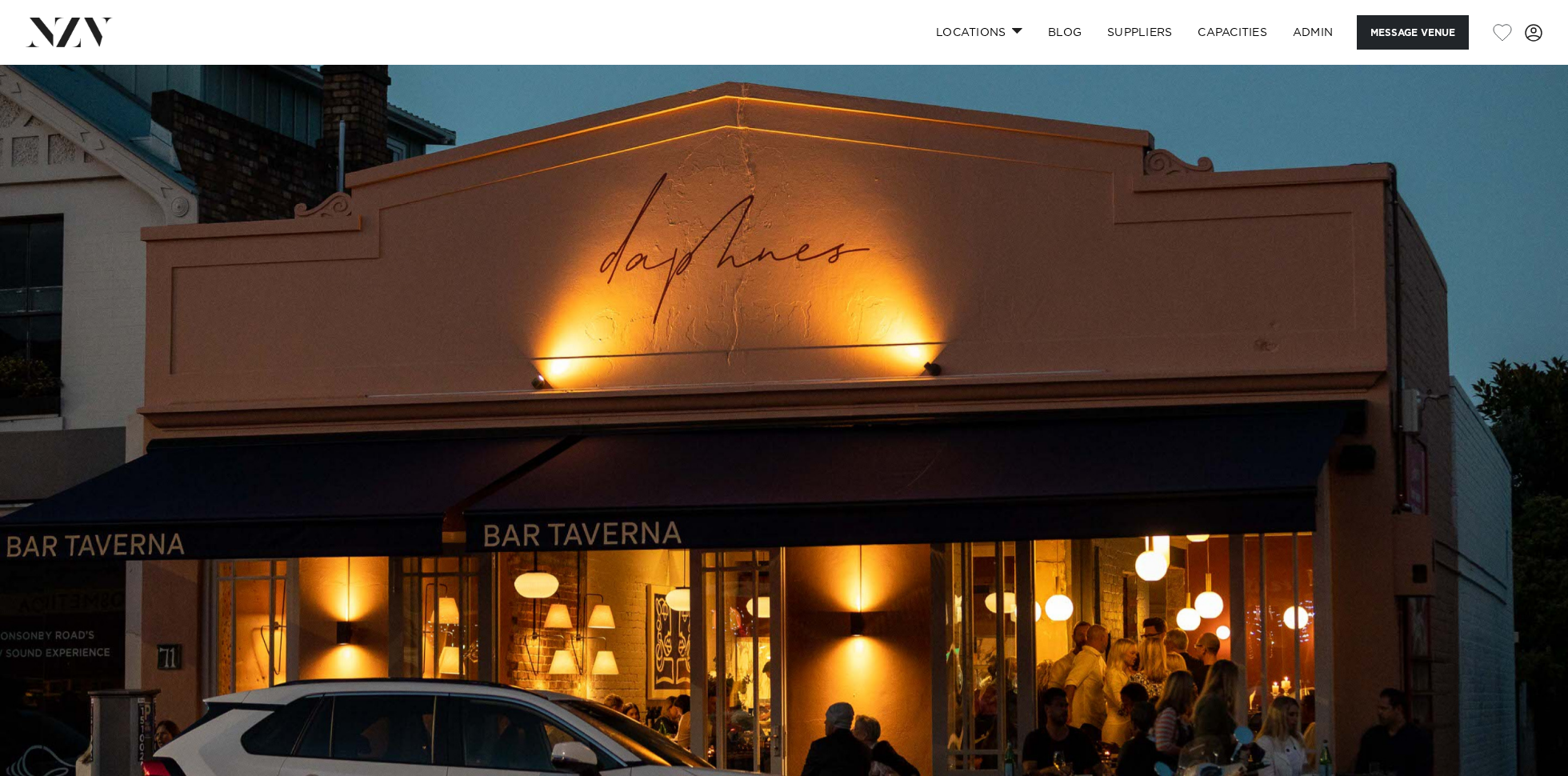
click at [880, 252] on img at bounding box center [784, 431] width 1568 height 735
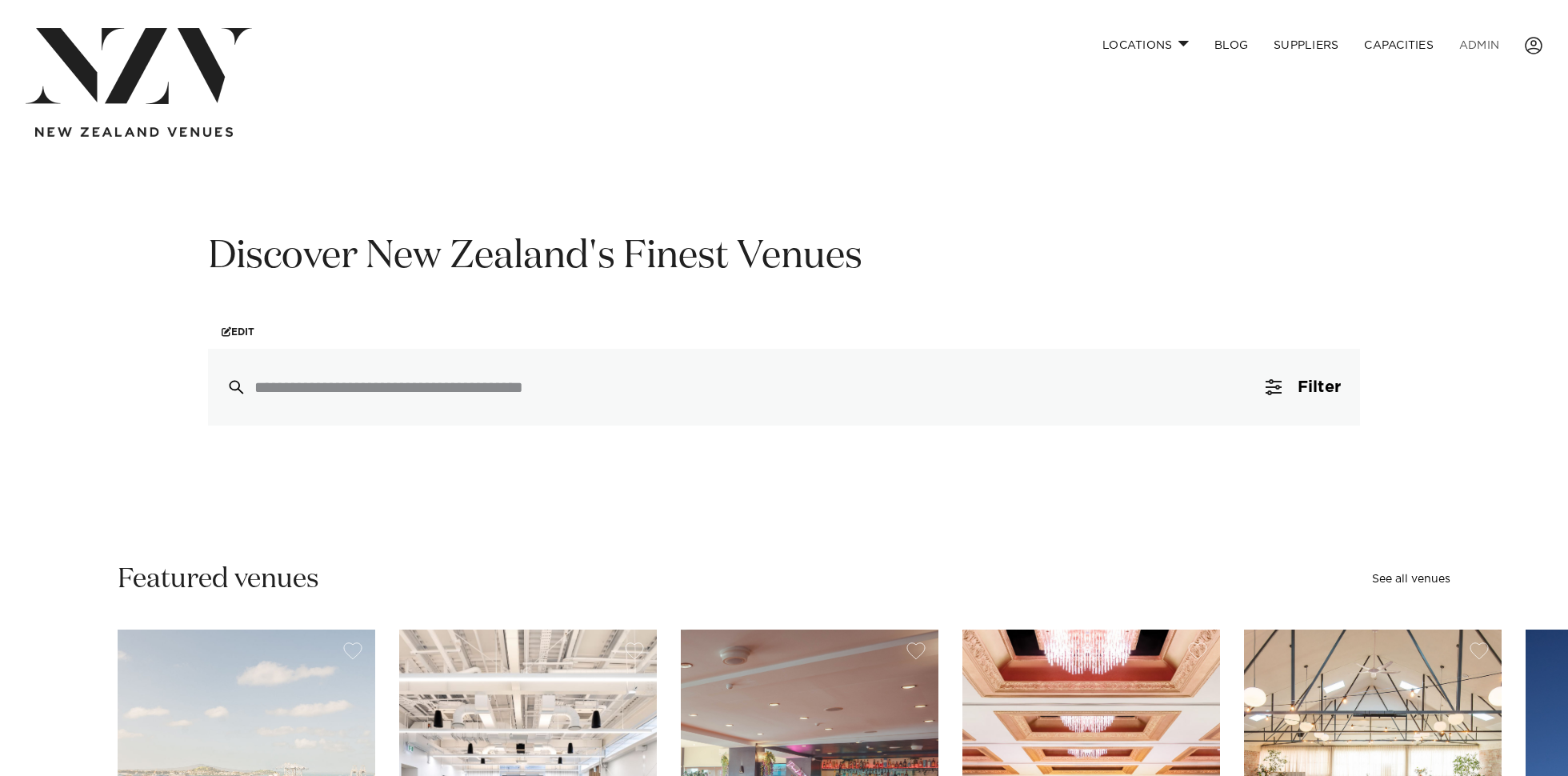
click at [1470, 36] on link "ADMIN" at bounding box center [1479, 45] width 65 height 34
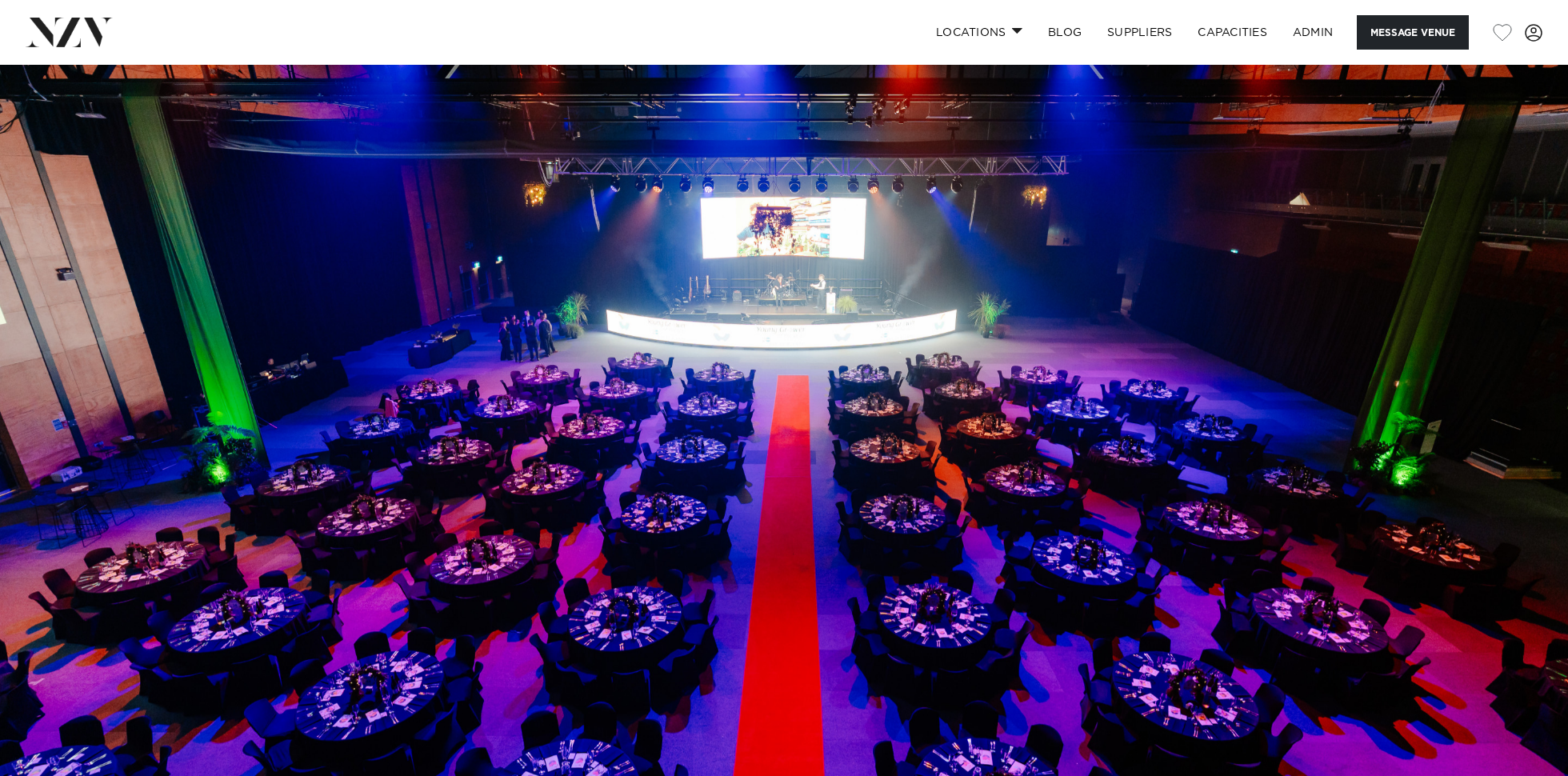
scroll to position [581, 0]
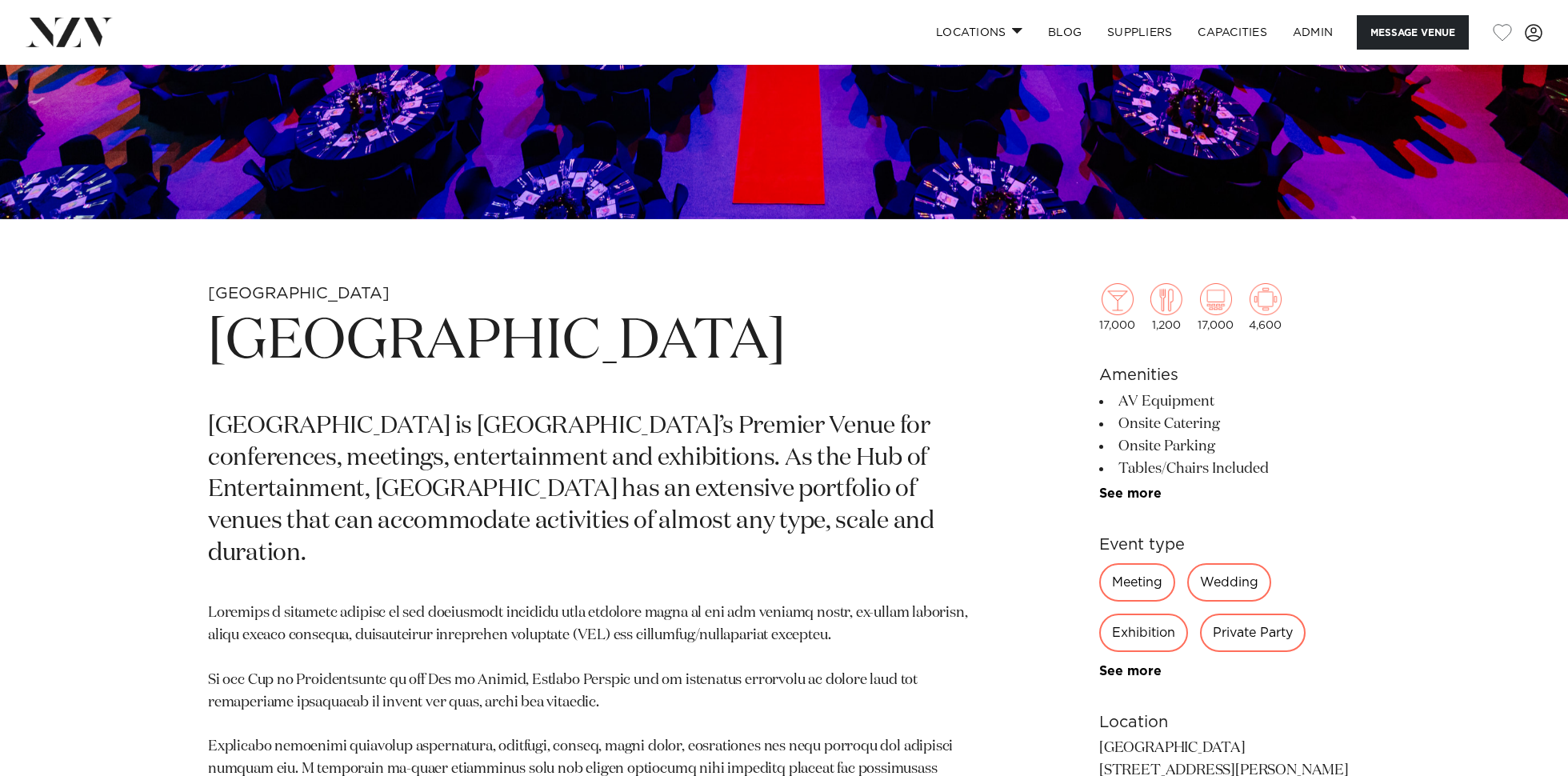
click at [486, 338] on h1 "Mercury Baypark" at bounding box center [596, 342] width 778 height 73
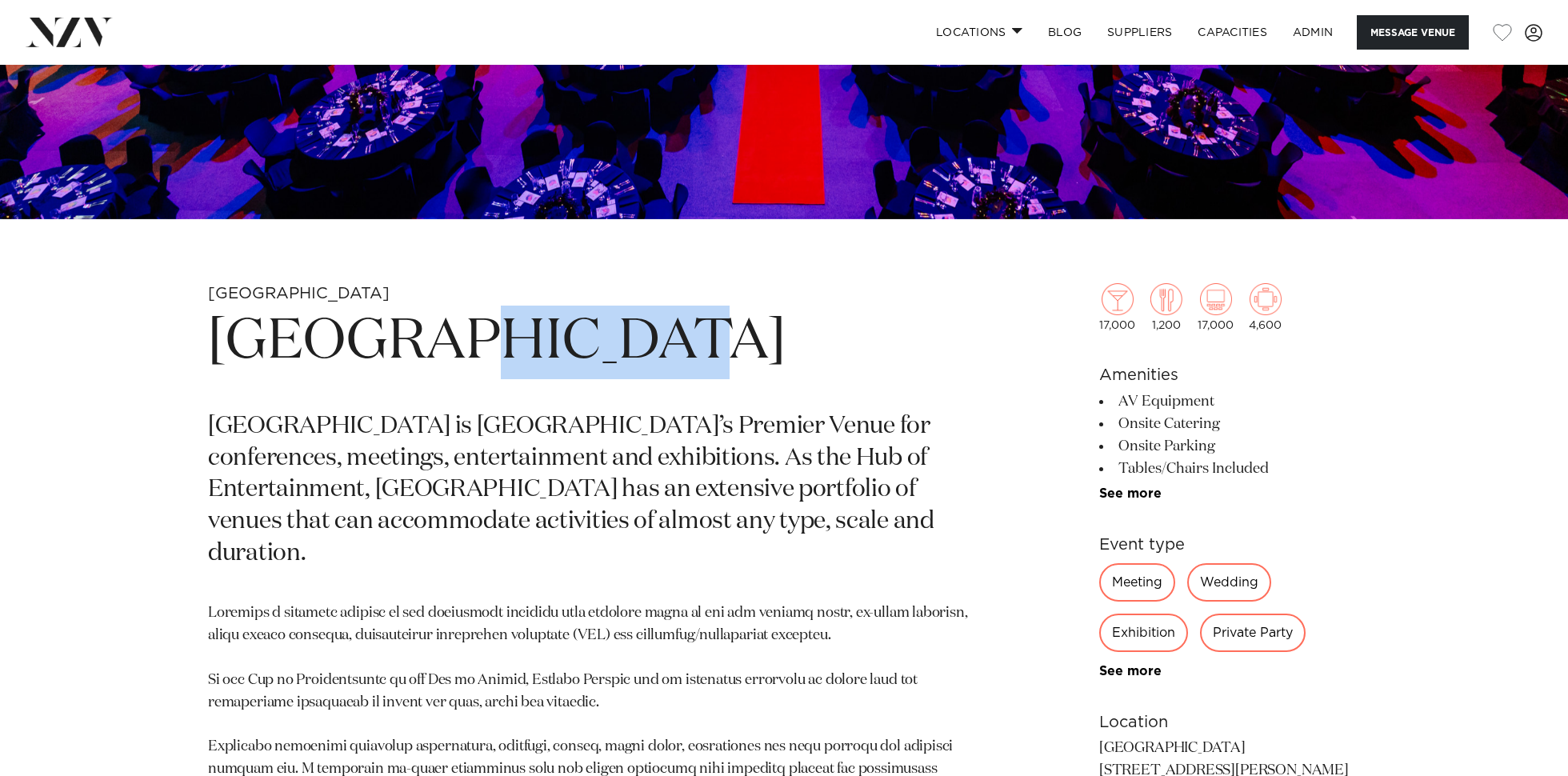
click at [486, 338] on h1 "Mercury Baypark" at bounding box center [596, 342] width 778 height 73
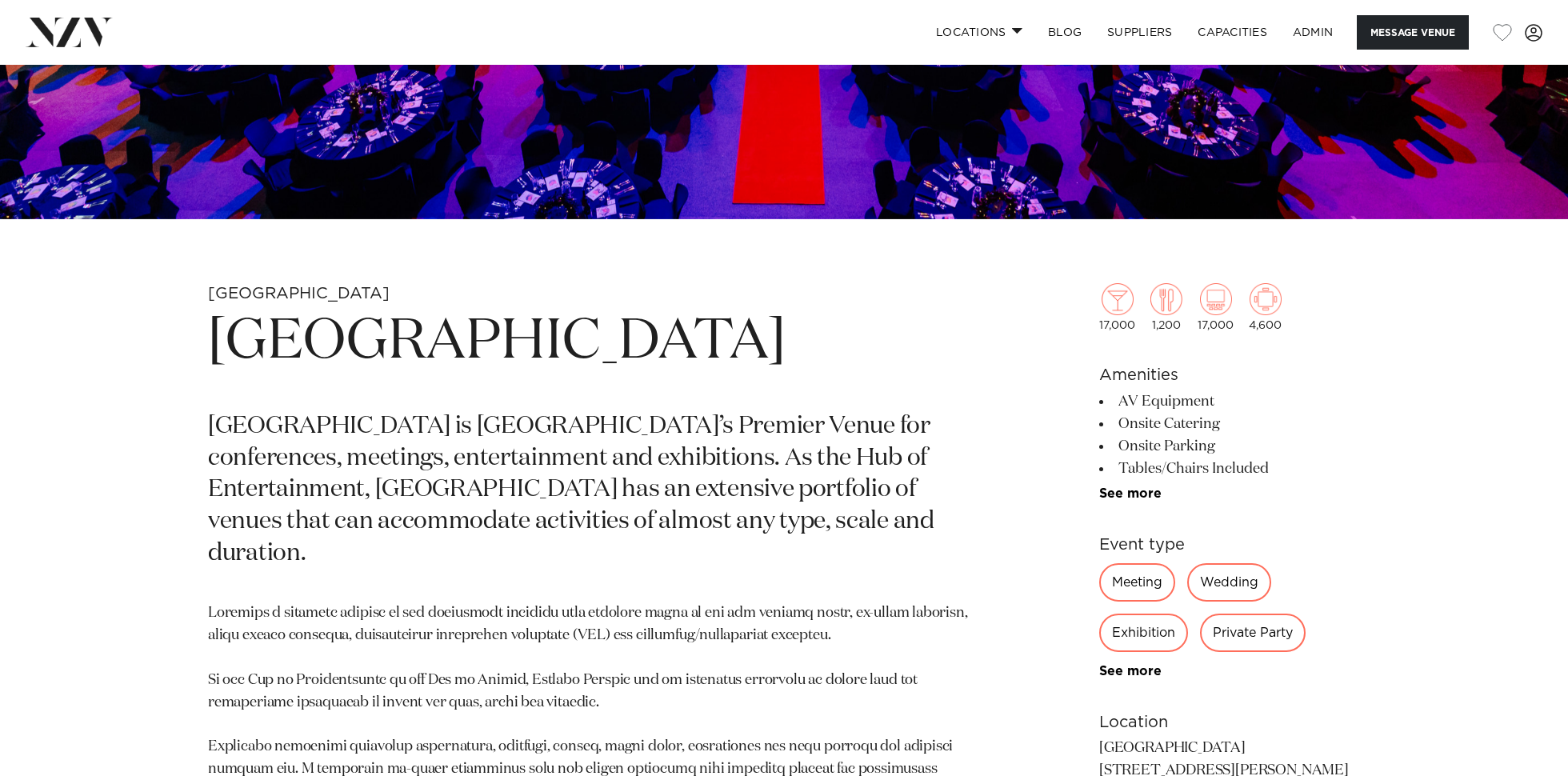
click at [486, 339] on h1 "Mercury Baypark" at bounding box center [596, 342] width 778 height 73
click at [424, 336] on h1 "Mercury Baypark" at bounding box center [596, 342] width 778 height 73
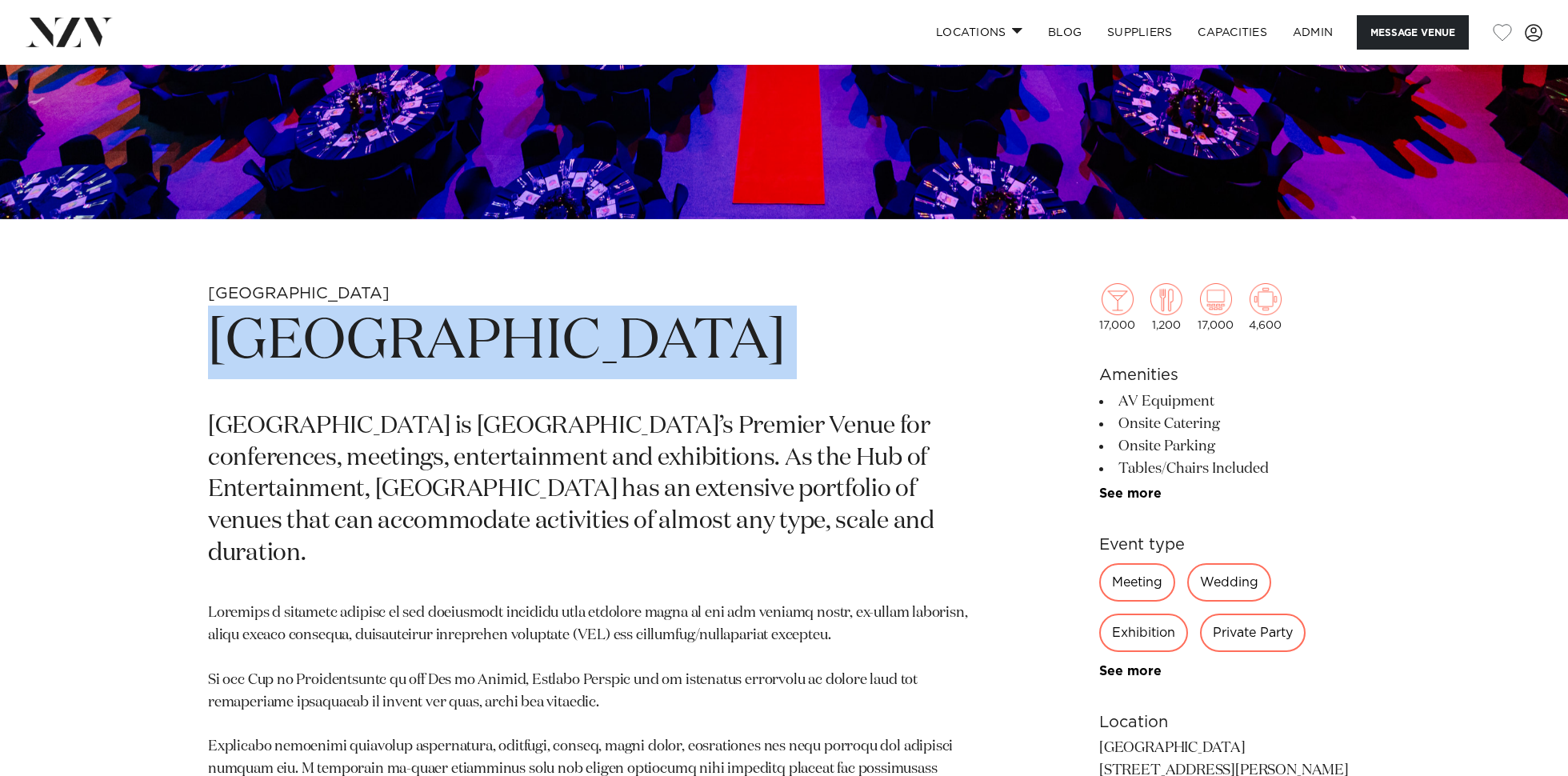
click at [424, 336] on h1 "Mercury Baypark" at bounding box center [596, 342] width 778 height 73
copy section "Mercury Baypark"
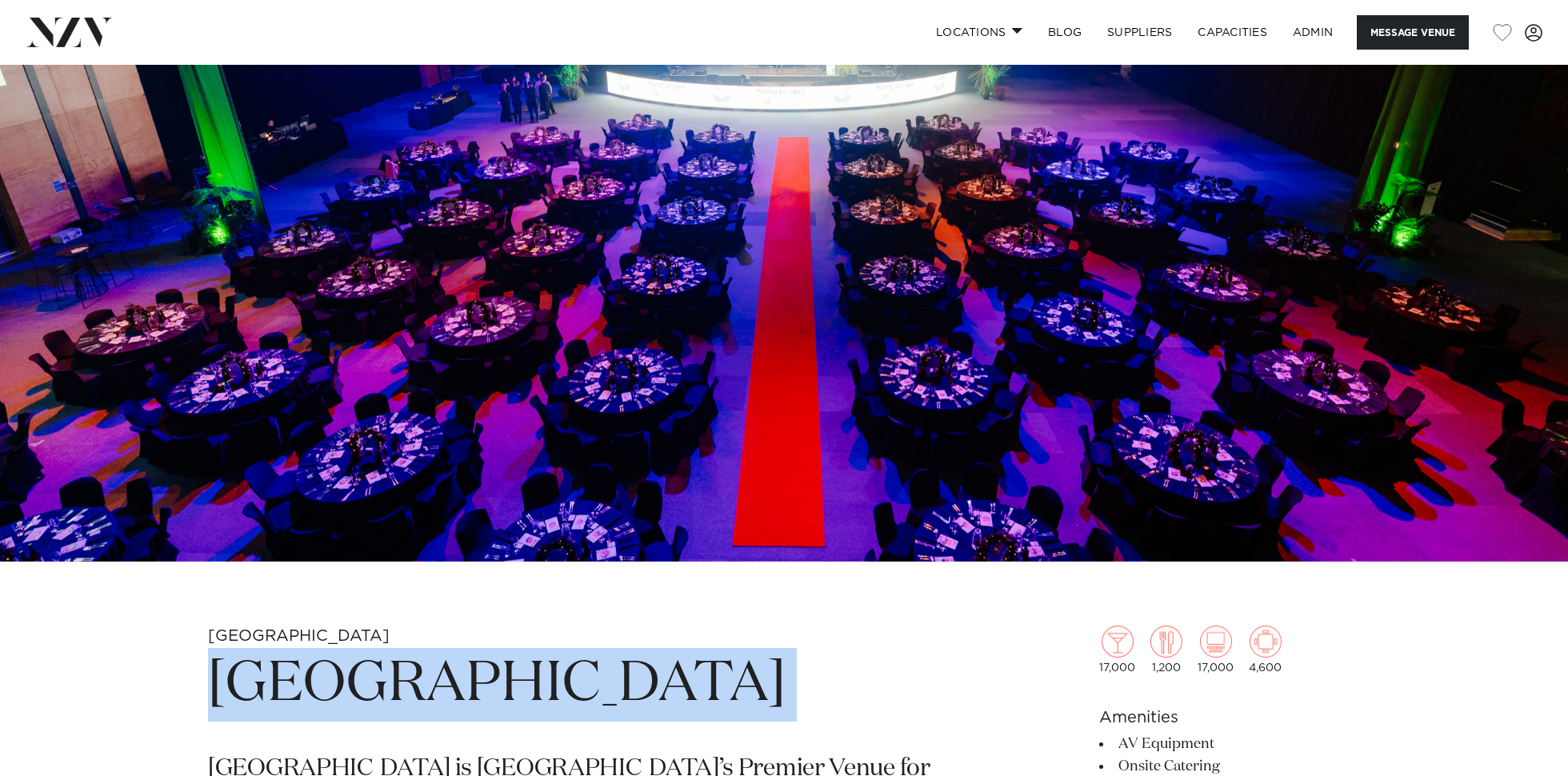
scroll to position [6, 0]
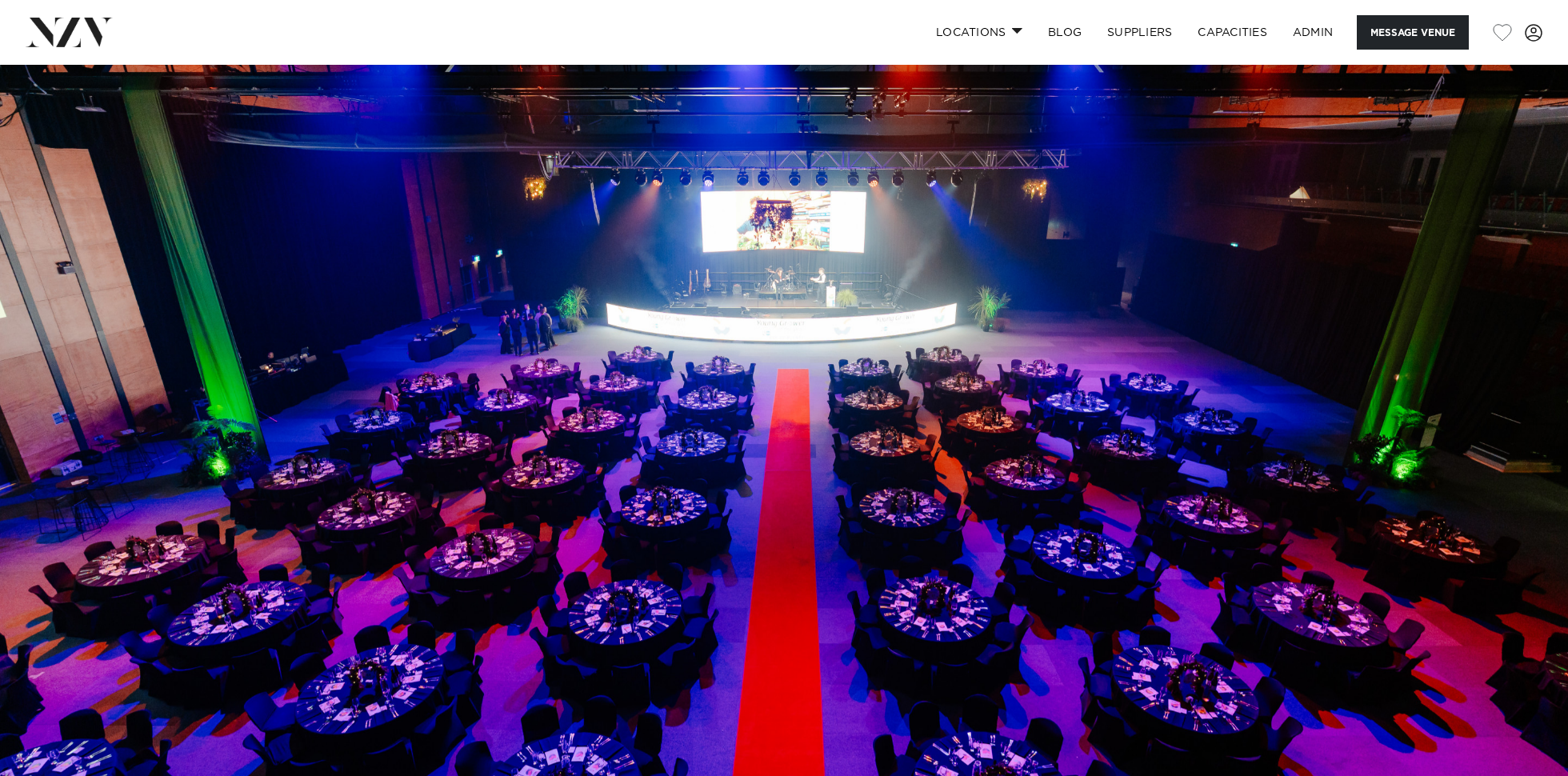
click at [831, 283] on img at bounding box center [784, 425] width 1568 height 735
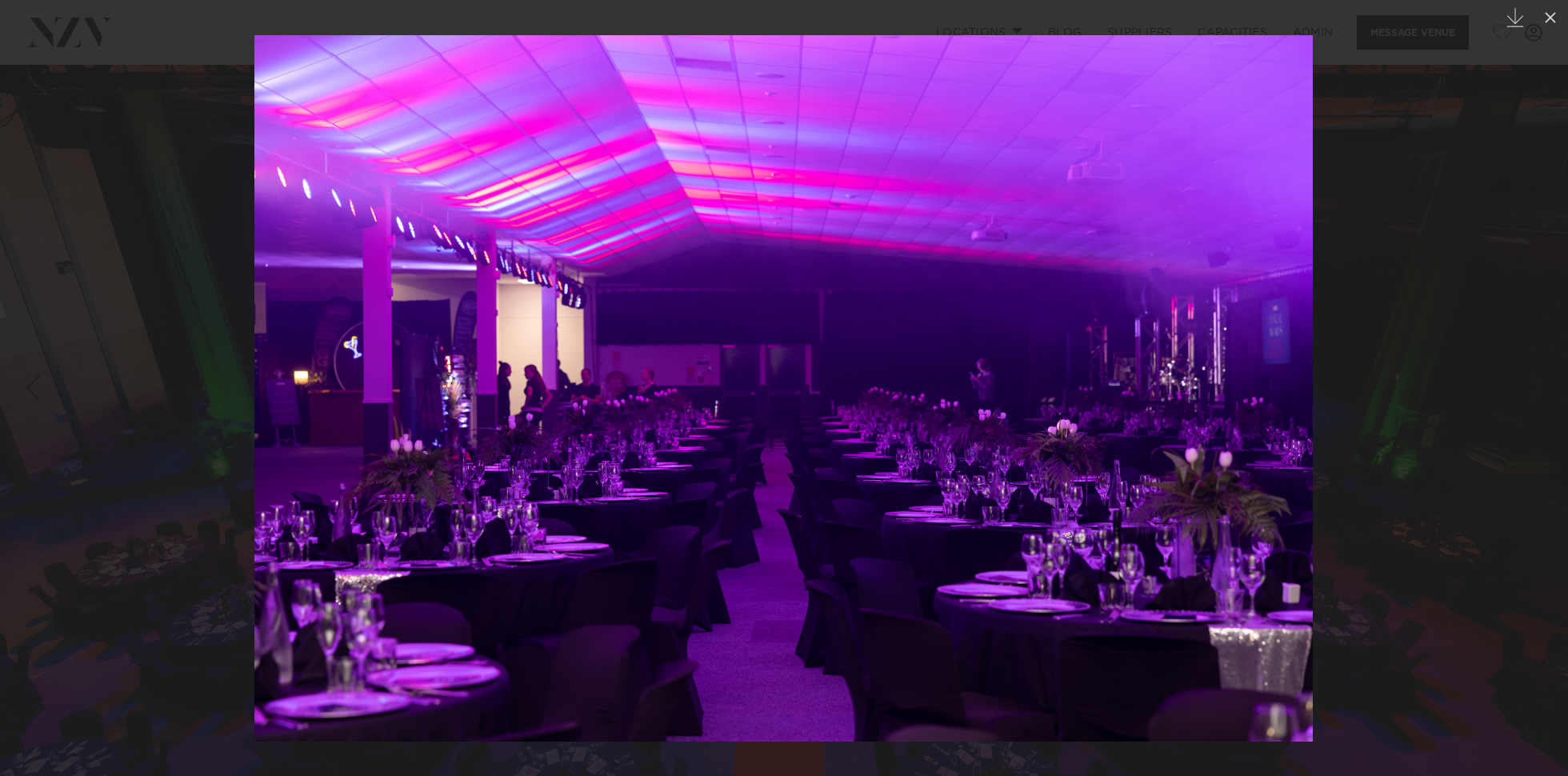
click at [137, 180] on div at bounding box center [784, 388] width 1568 height 776
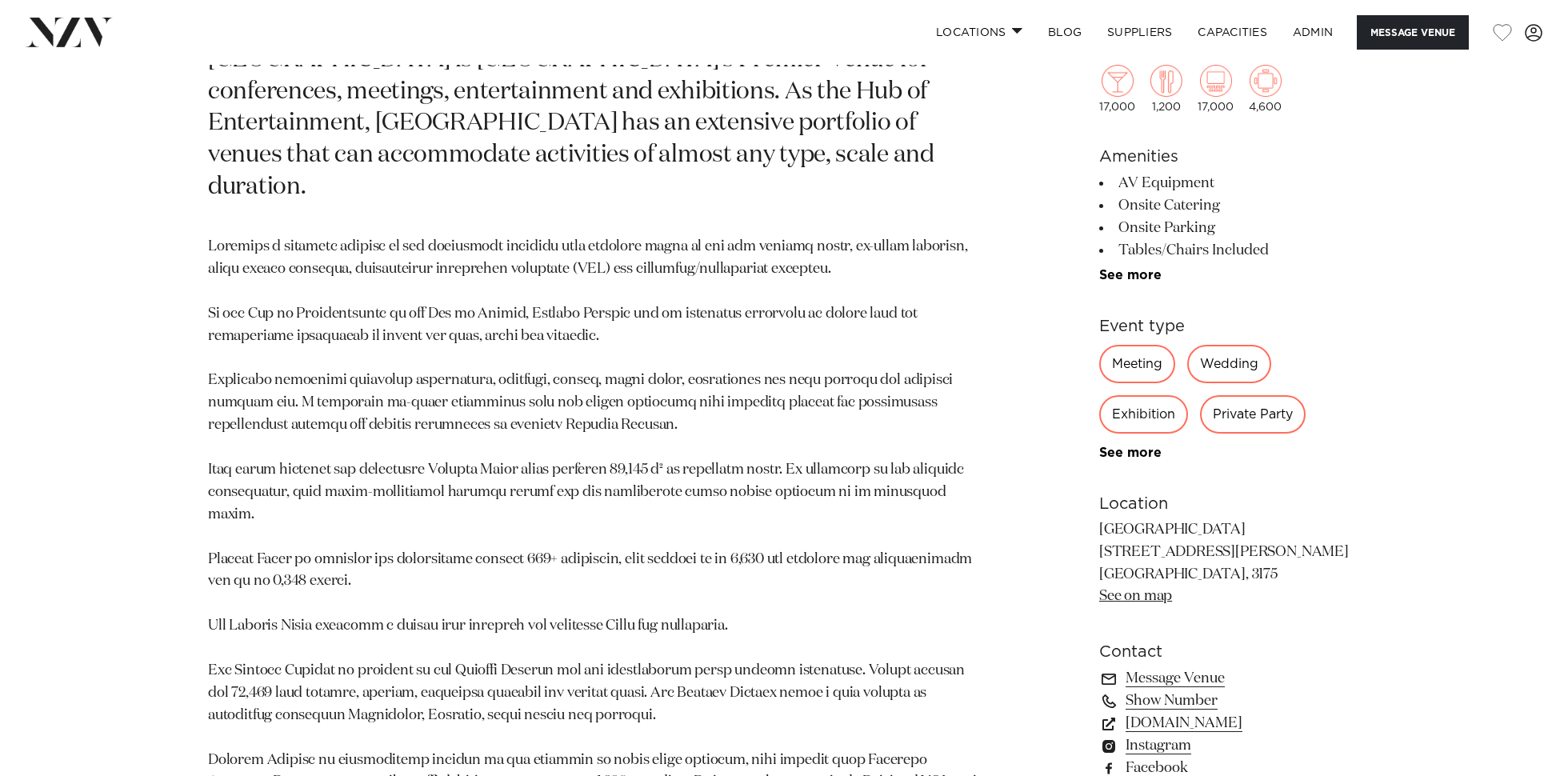
click at [729, 630] on p at bounding box center [596, 526] width 778 height 580
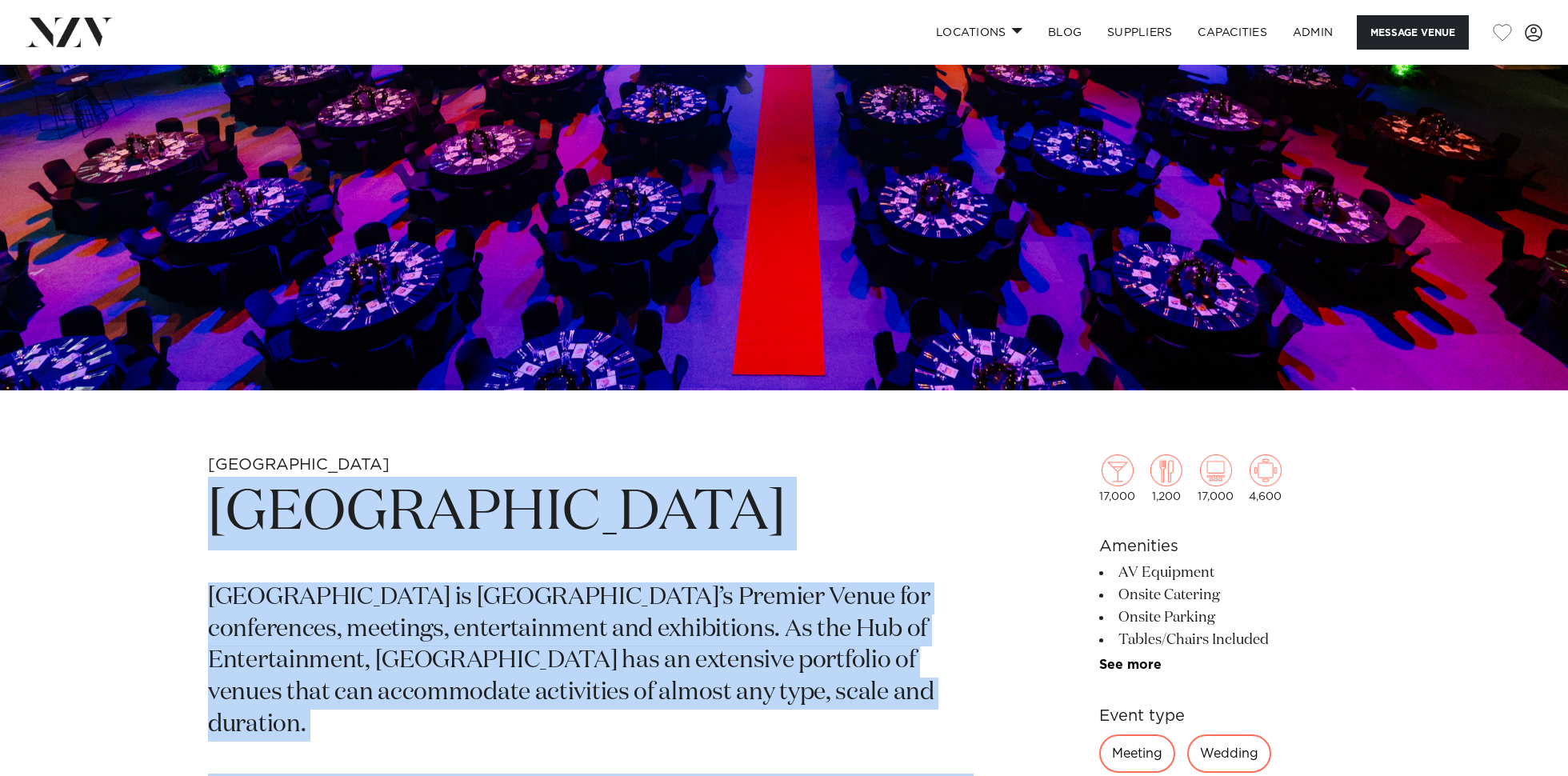
drag, startPoint x: 439, startPoint y: 593, endPoint x: 198, endPoint y: 499, distance: 258.7
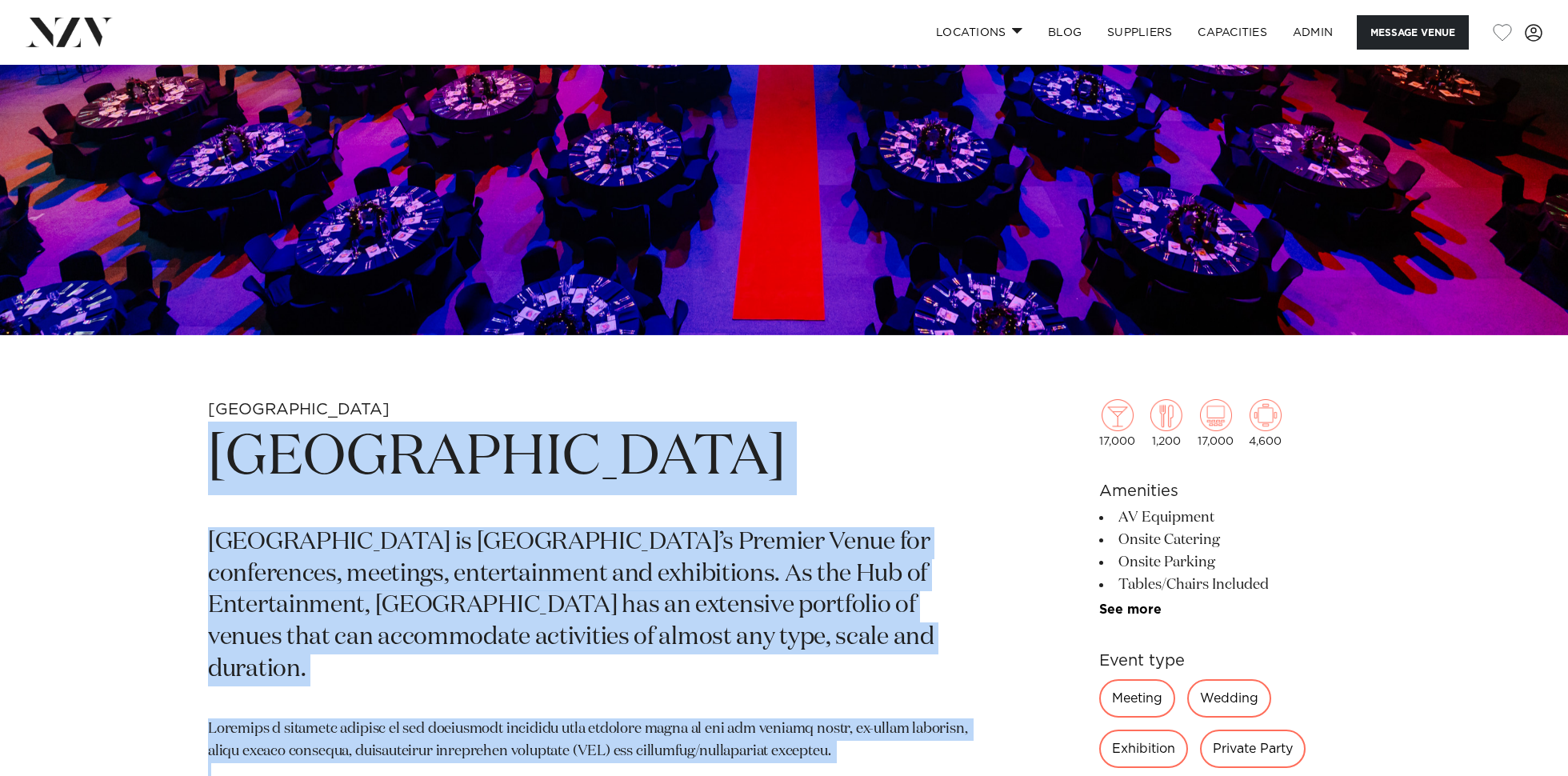
copy section "Mercury Baypark Mercury Baypark and Arena is Tauranga’s Premier Venue for confe…"
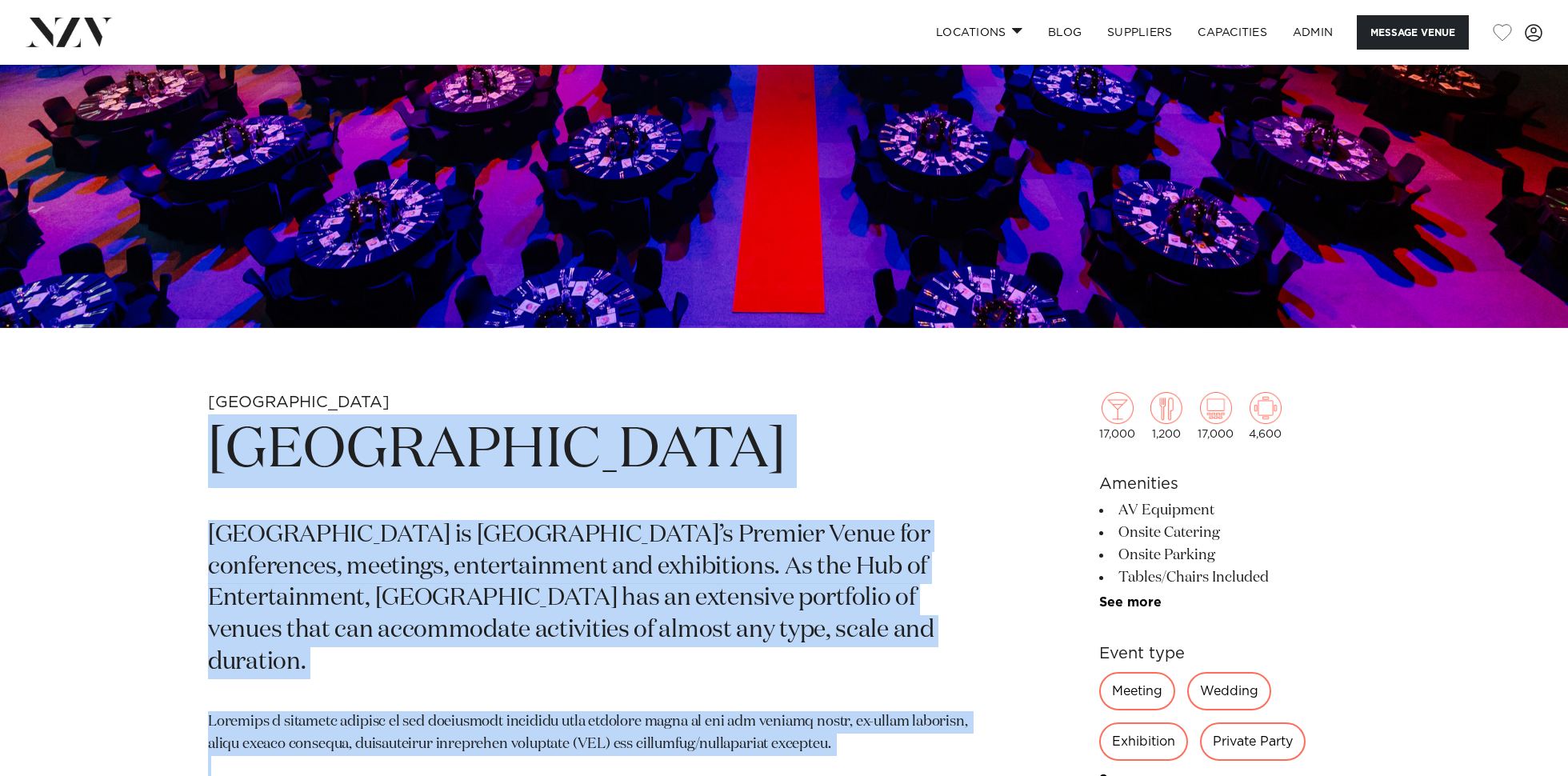
scroll to position [474, 0]
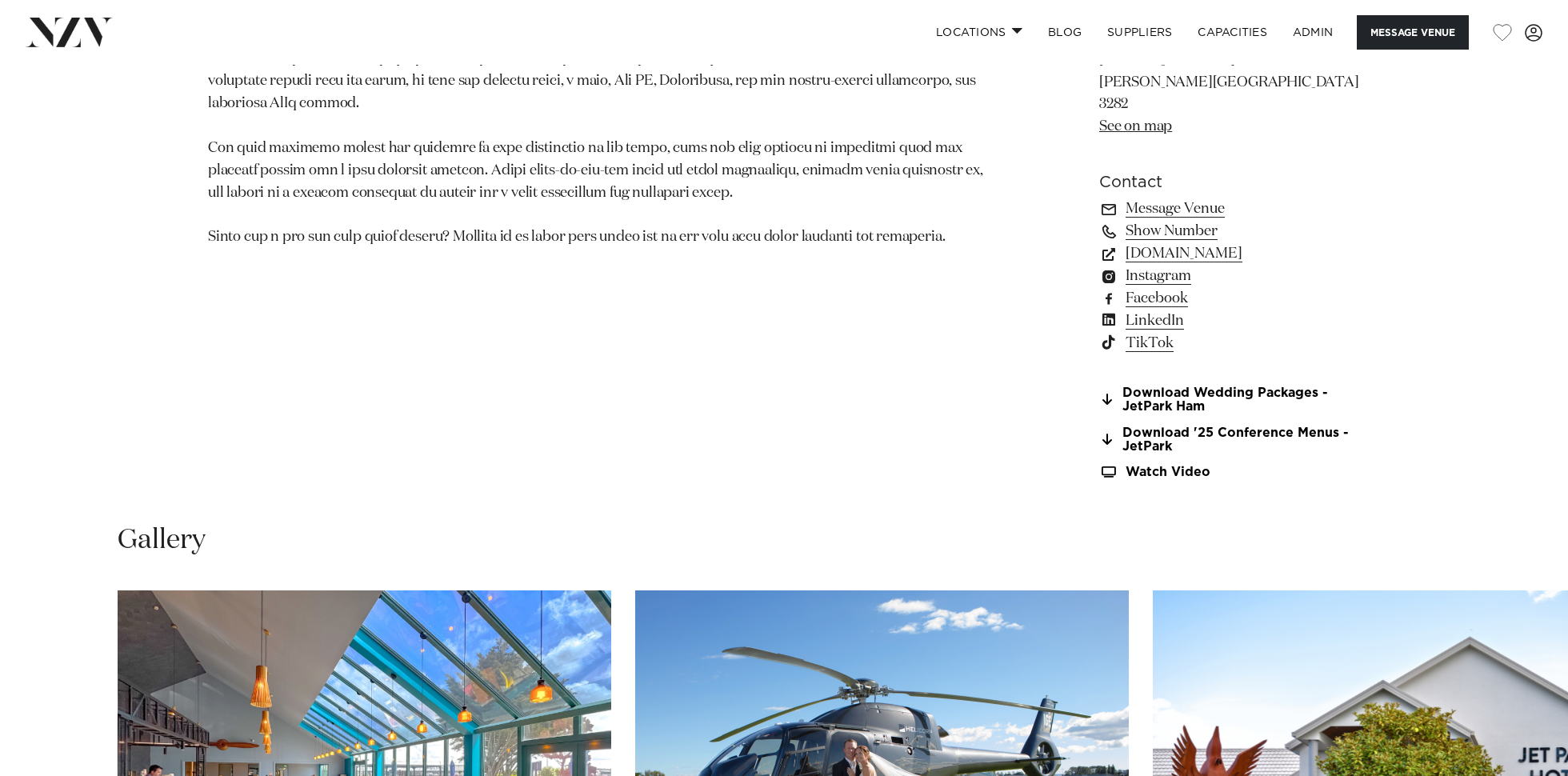
scroll to position [1299, 0]
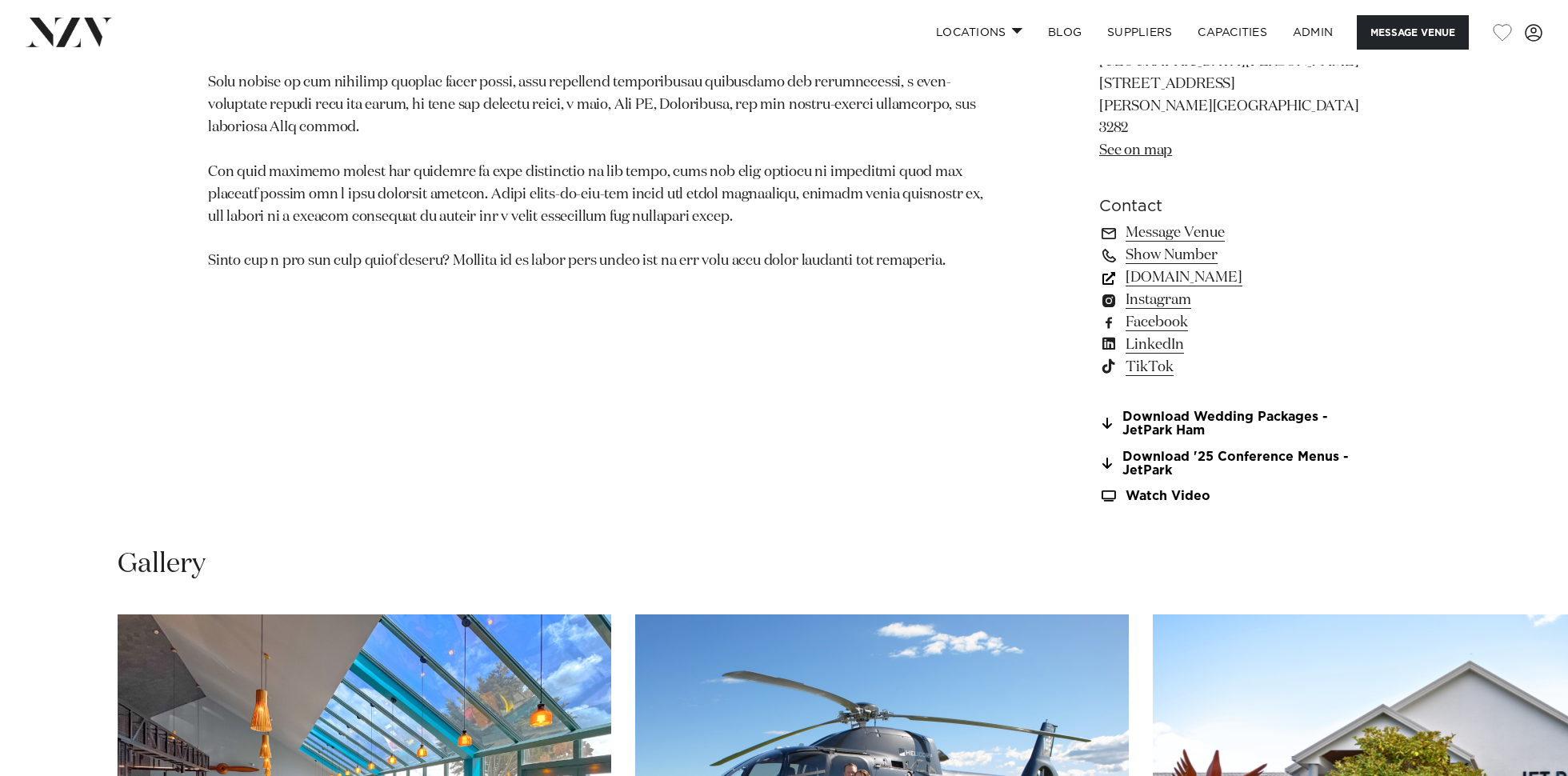
click at [1217, 267] on link "www.jetparkhamilton.co.nz" at bounding box center [1229, 277] width 260 height 22
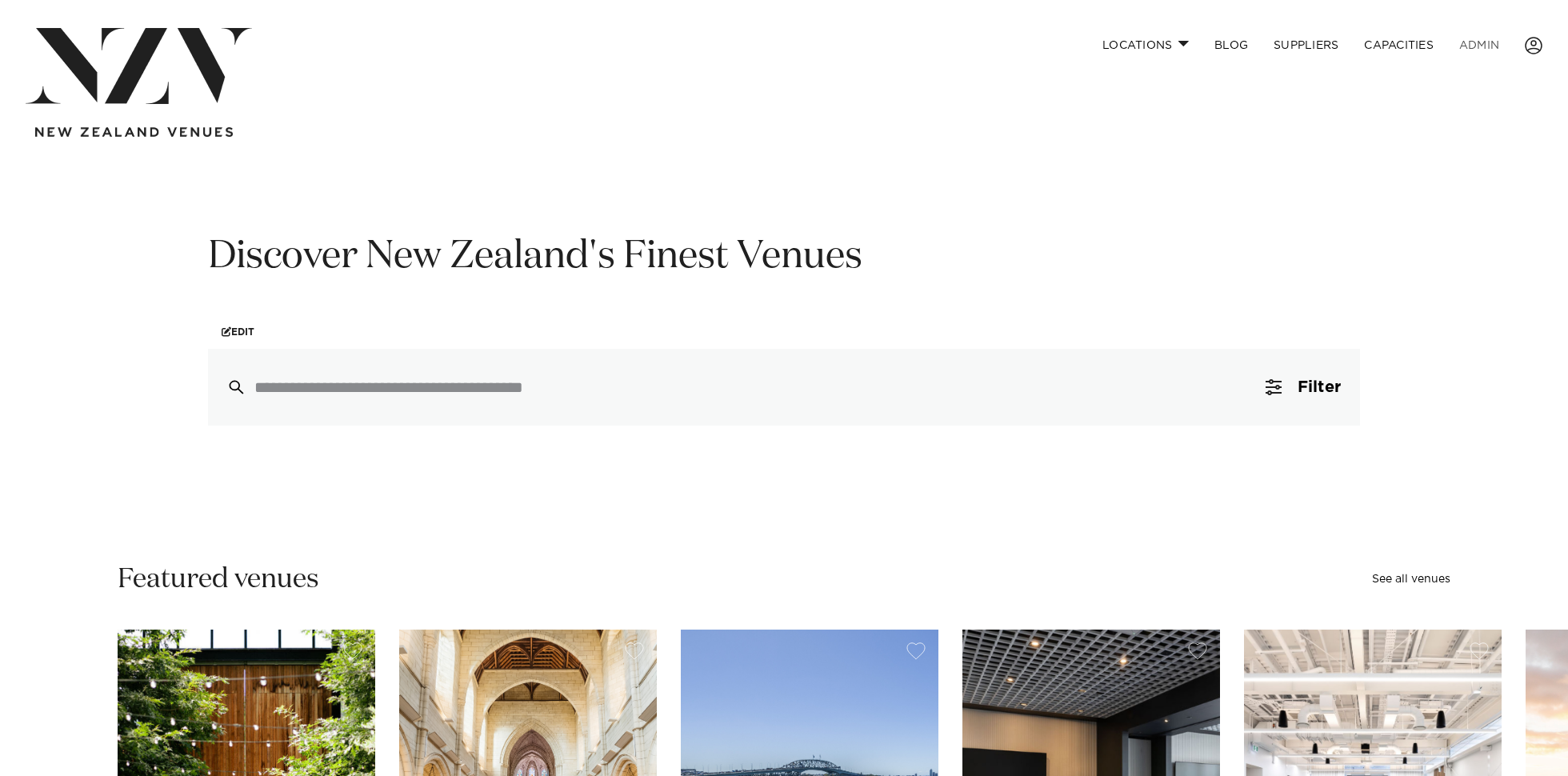
click at [1493, 44] on link "ADMIN" at bounding box center [1479, 45] width 65 height 34
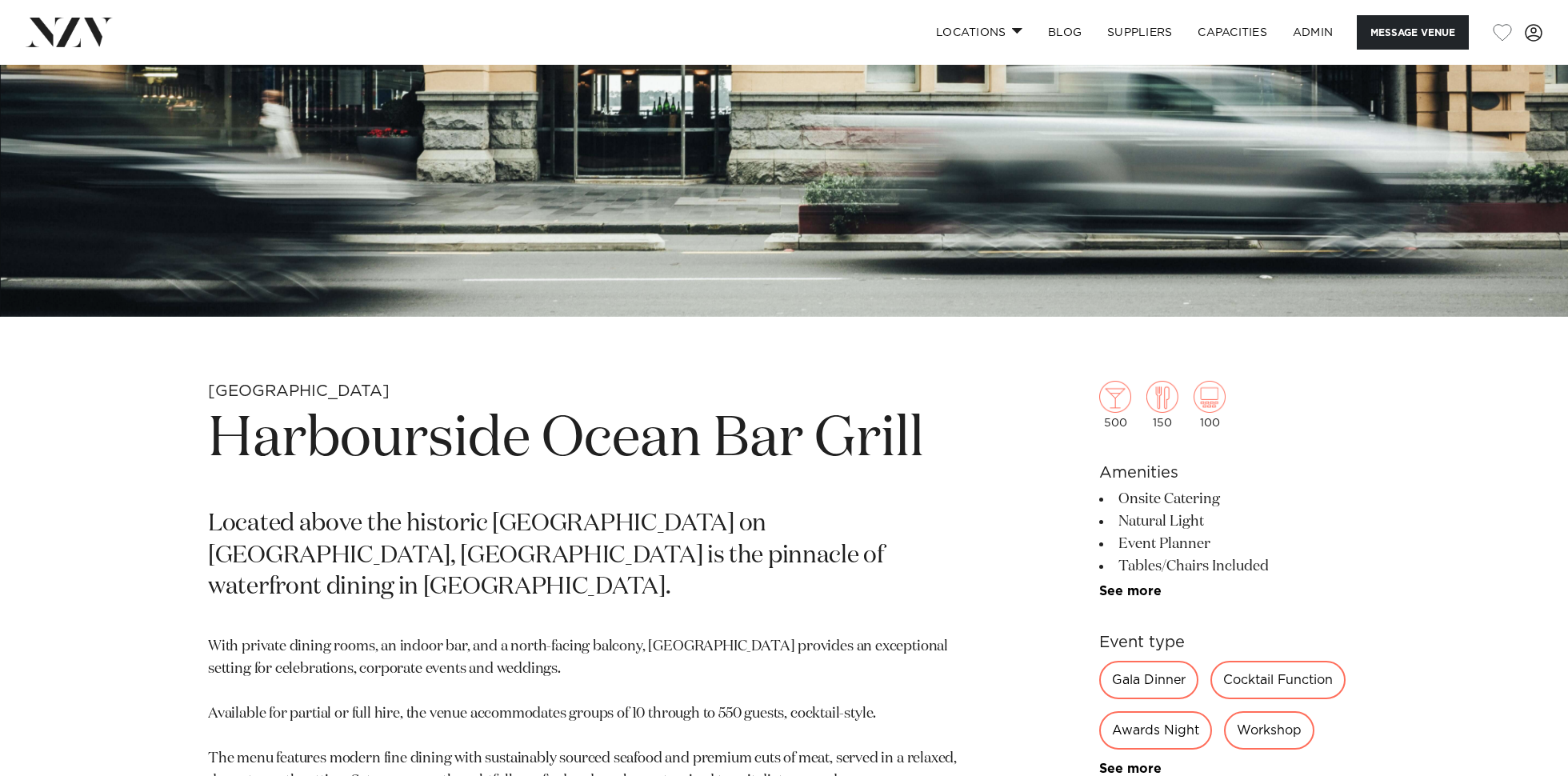
scroll to position [697, 0]
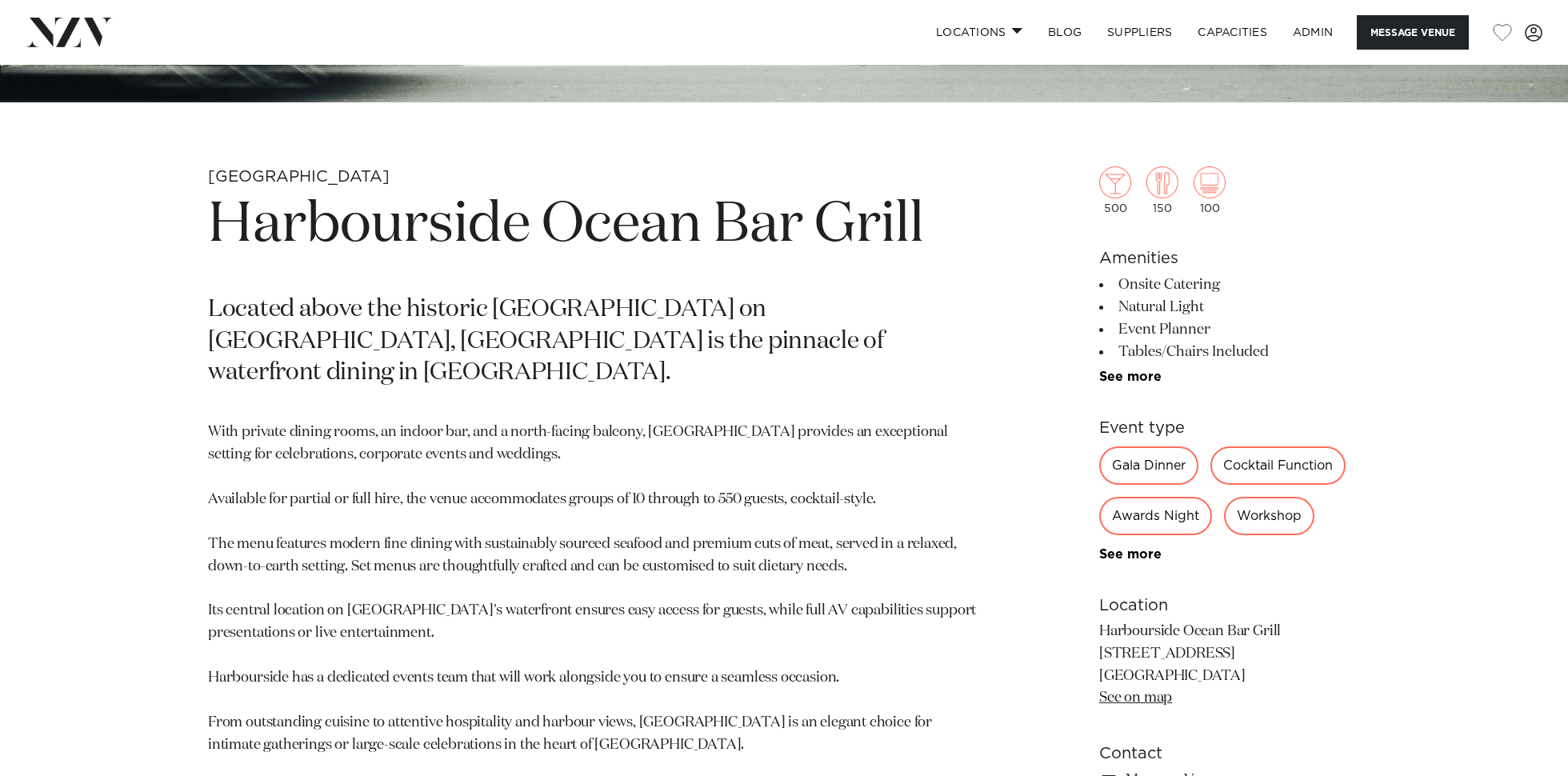
click at [567, 202] on h1 "Harbourside Ocean Bar Grill" at bounding box center [596, 226] width 778 height 73
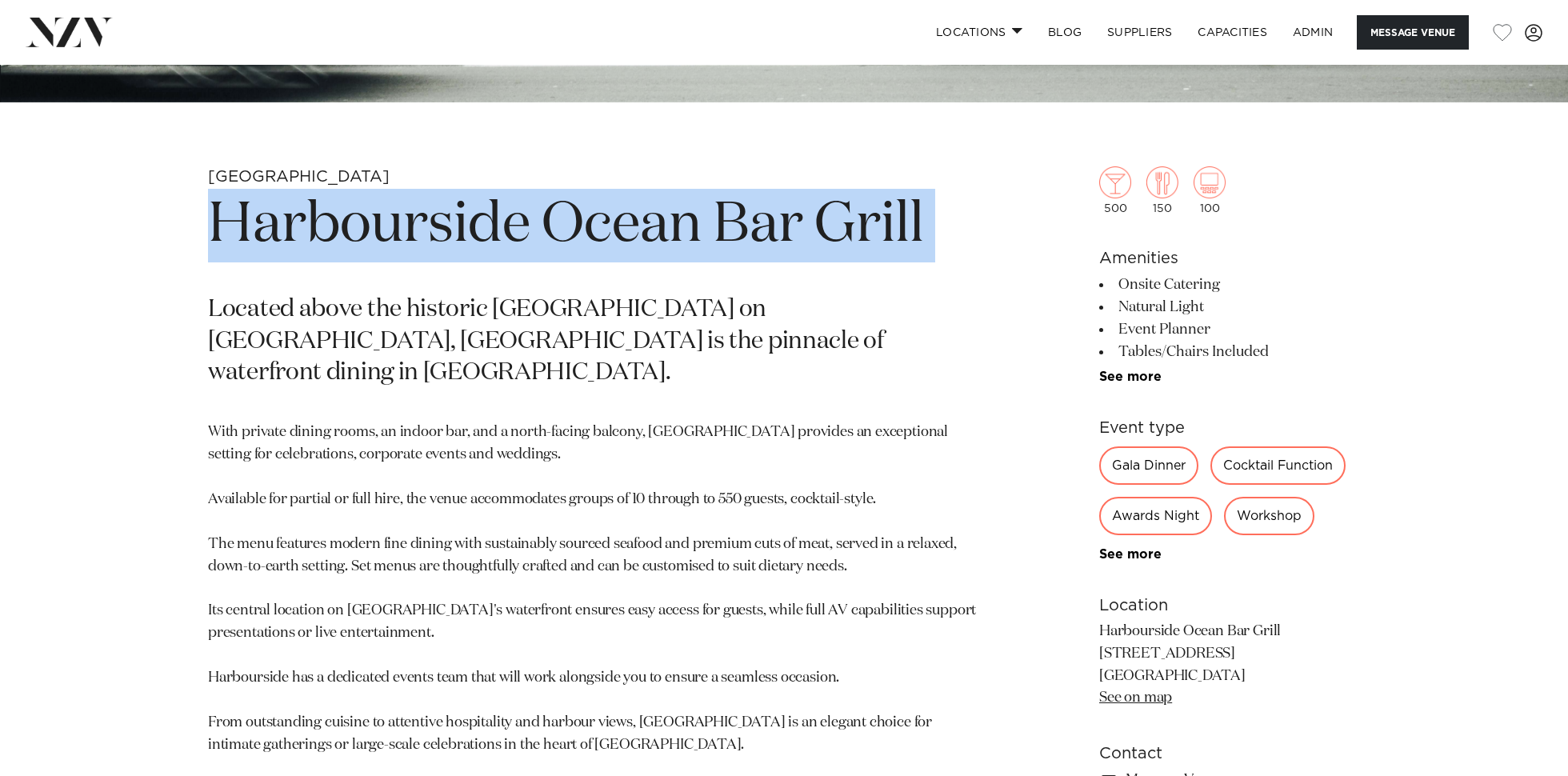
click at [567, 202] on h1 "Harbourside Ocean Bar Grill" at bounding box center [596, 226] width 778 height 73
copy section "Harbourside Ocean Bar Grill"
